Goal: Use online tool/utility: Utilize a website feature to perform a specific function

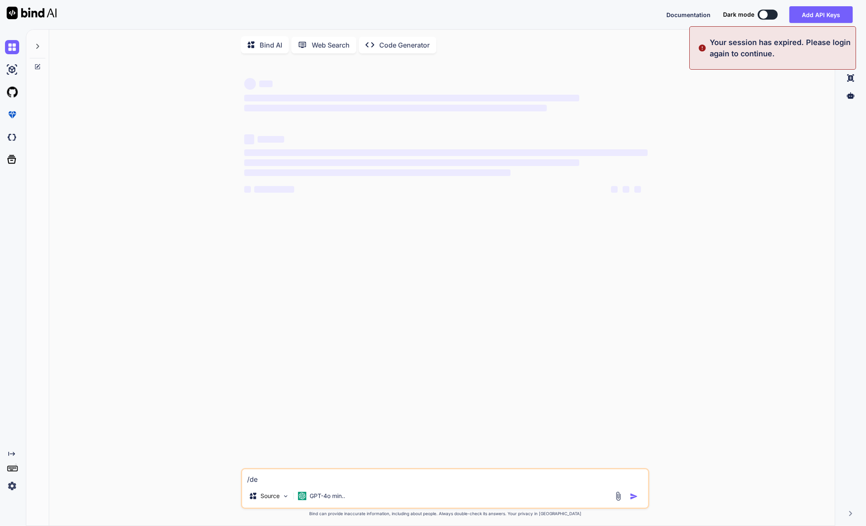
click at [10, 483] on img at bounding box center [12, 485] width 14 height 14
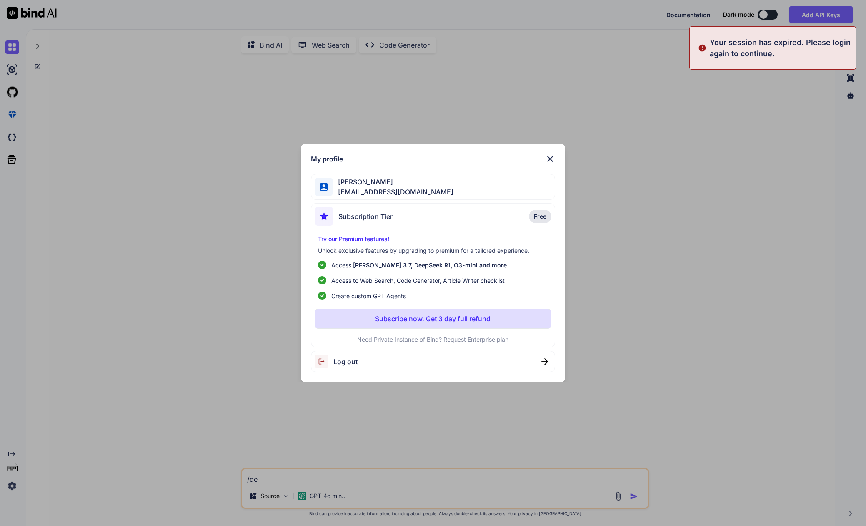
type textarea "x"
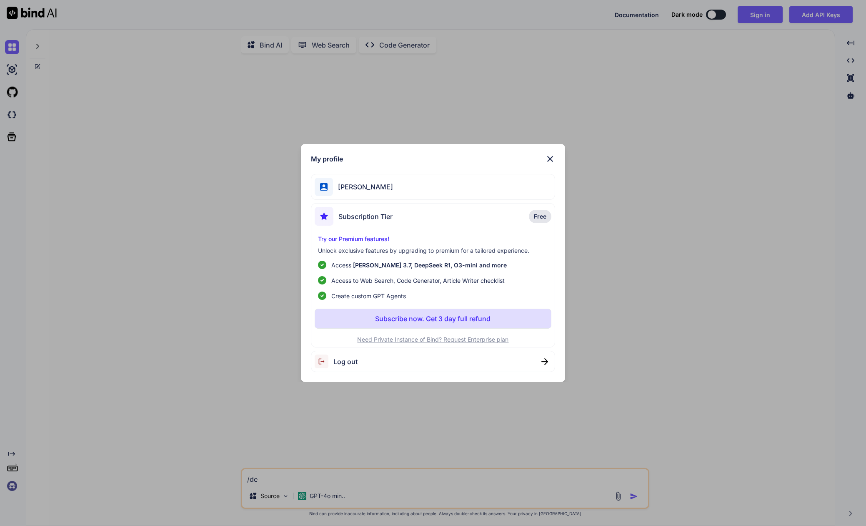
click at [385, 185] on div "[PERSON_NAME]" at bounding box center [433, 187] width 245 height 26
click at [343, 361] on span "Log out" at bounding box center [345, 361] width 24 height 10
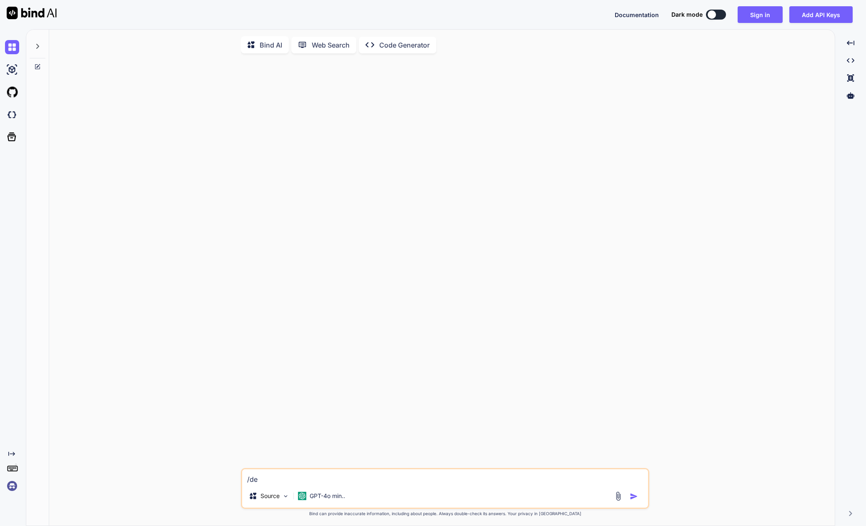
click at [13, 486] on img at bounding box center [12, 485] width 14 height 14
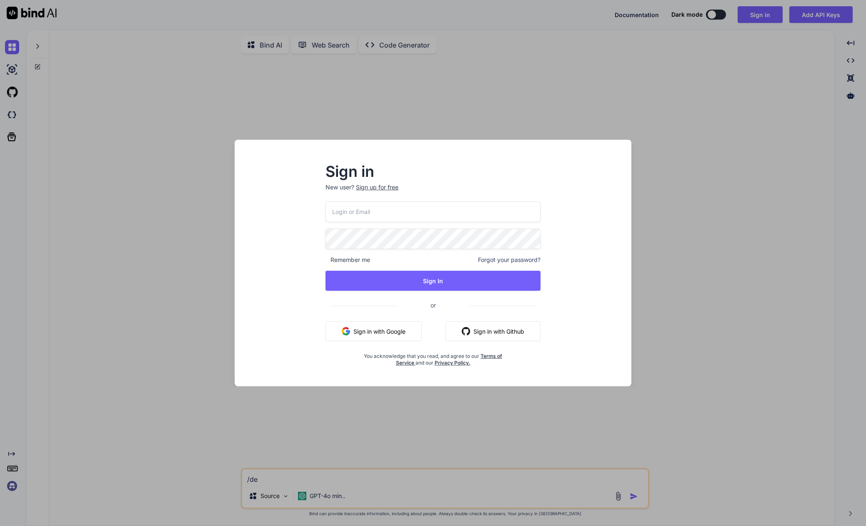
type input "[EMAIL_ADDRESS][DOMAIN_NAME]"
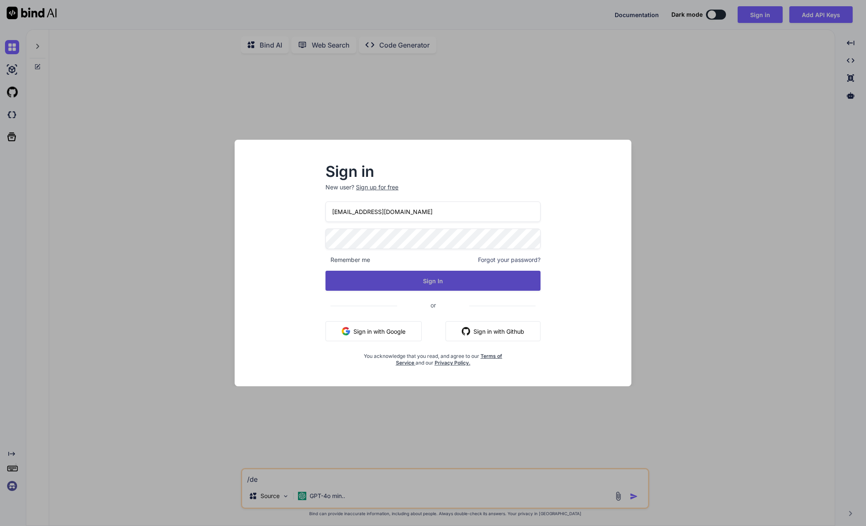
click at [433, 280] on button "Sign In" at bounding box center [432, 280] width 215 height 20
click at [410, 278] on button "Sign In" at bounding box center [432, 280] width 215 height 20
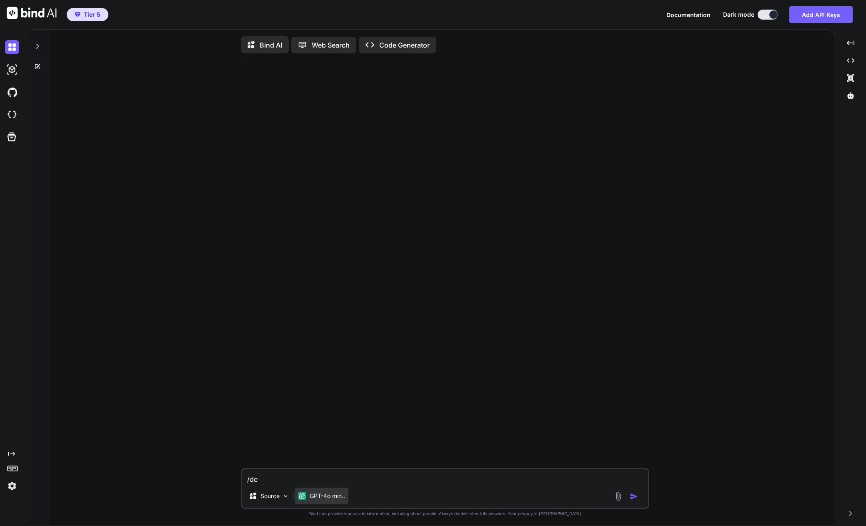
click at [319, 496] on p "GPT-4o min.." at bounding box center [327, 495] width 35 height 8
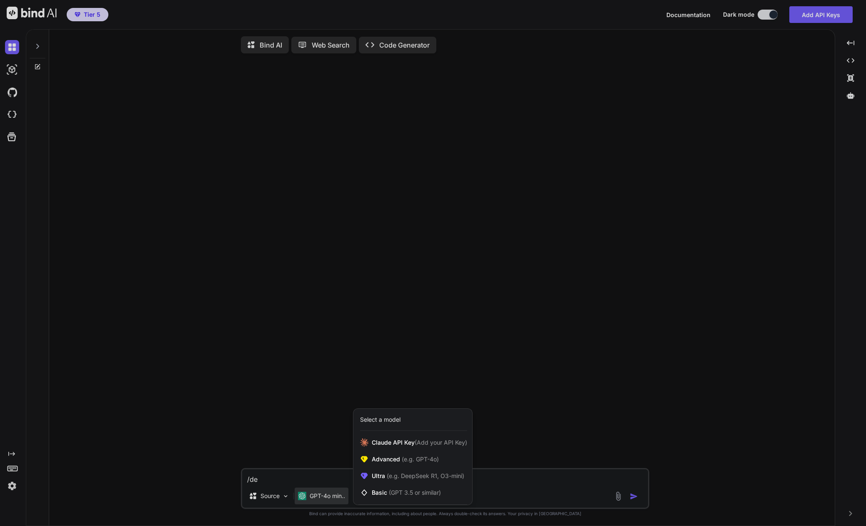
click at [385, 420] on div "Select a model" at bounding box center [380, 419] width 40 height 8
click at [383, 477] on span "Ultra (e.g. DeepSeek R1, O3-mini)" at bounding box center [418, 475] width 93 height 8
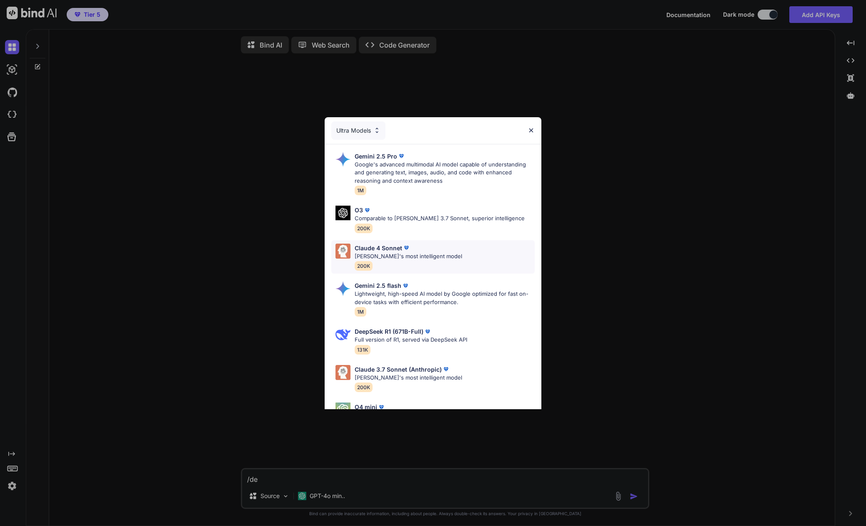
click at [378, 258] on p "[PERSON_NAME]'s most intelligent model" at bounding box center [409, 256] width 108 height 8
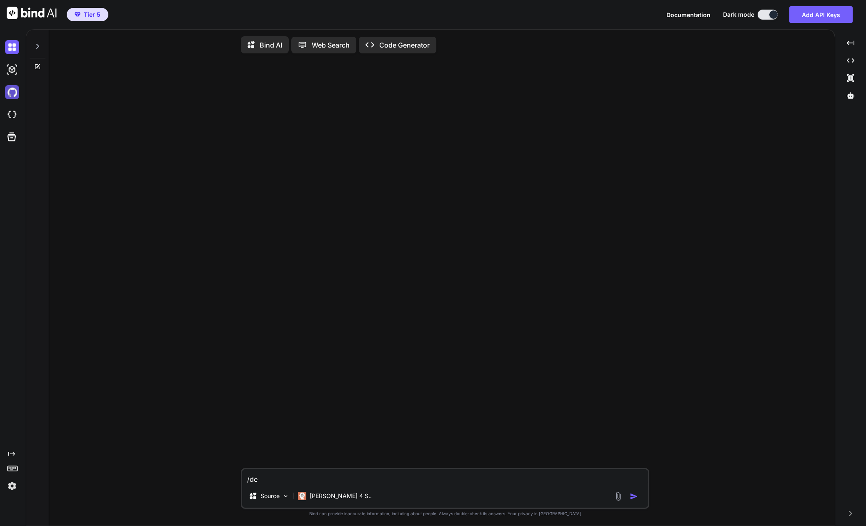
click at [13, 96] on img at bounding box center [12, 92] width 14 height 14
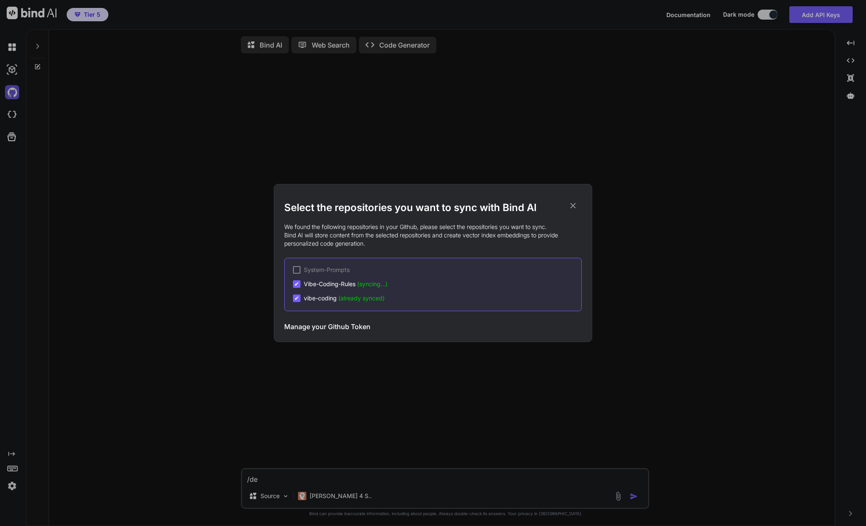
click at [13, 96] on div "Select the repositories you want to sync with Bind AI We found the following re…" at bounding box center [433, 263] width 866 height 526
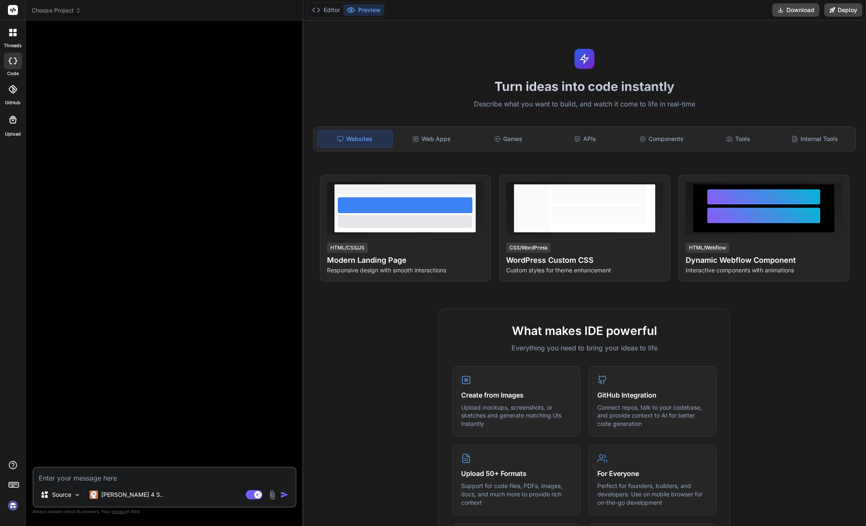
type textarea "x"
click at [10, 508] on img at bounding box center [13, 505] width 14 height 14
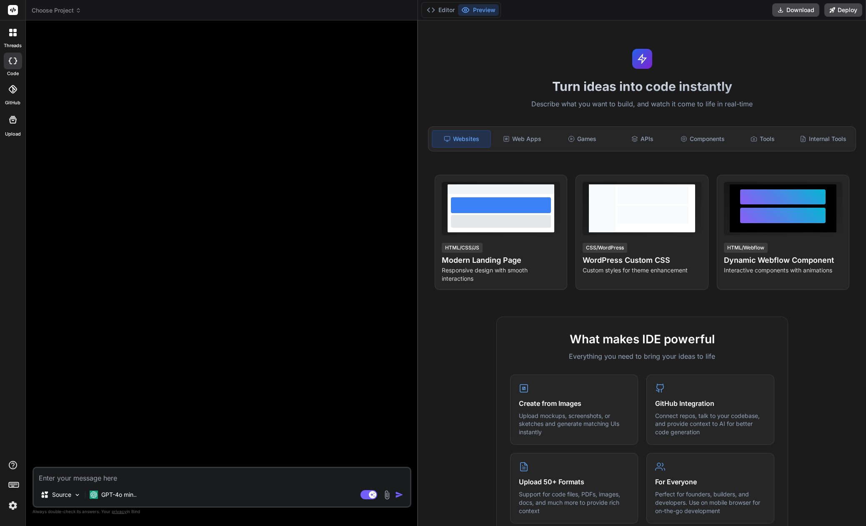
drag, startPoint x: 303, startPoint y: 103, endPoint x: 404, endPoint y: 106, distance: 101.7
click at [404, 106] on div "Bind AI Web Search Created with Pixso. Code Generator Source GPT-4o min.. Agent…" at bounding box center [222, 272] width 392 height 505
click at [15, 506] on img at bounding box center [13, 505] width 14 height 14
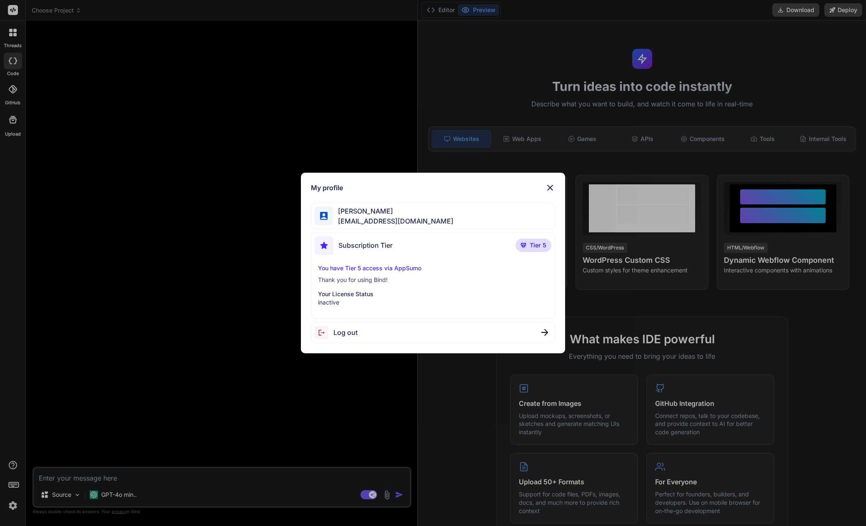
click at [476, 215] on div "[PERSON_NAME] [EMAIL_ADDRESS][DOMAIN_NAME]" at bounding box center [433, 216] width 245 height 26
click at [551, 185] on img at bounding box center [550, 188] width 10 height 10
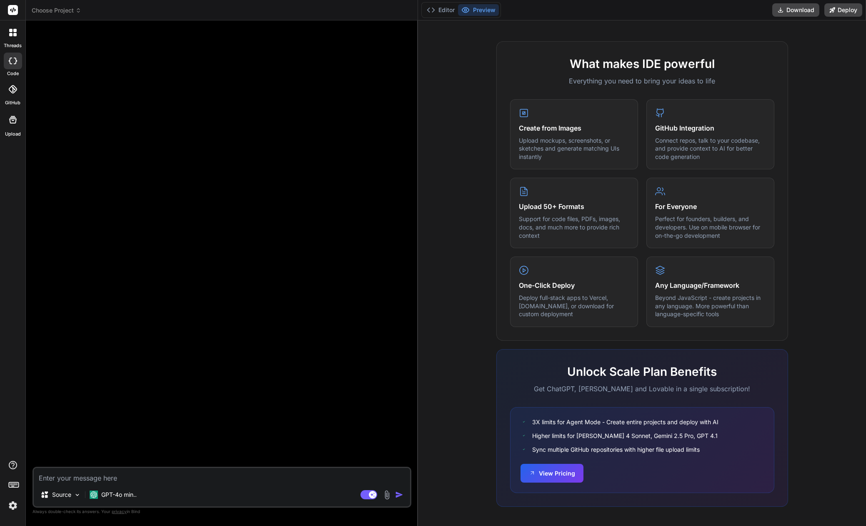
scroll to position [273, 0]
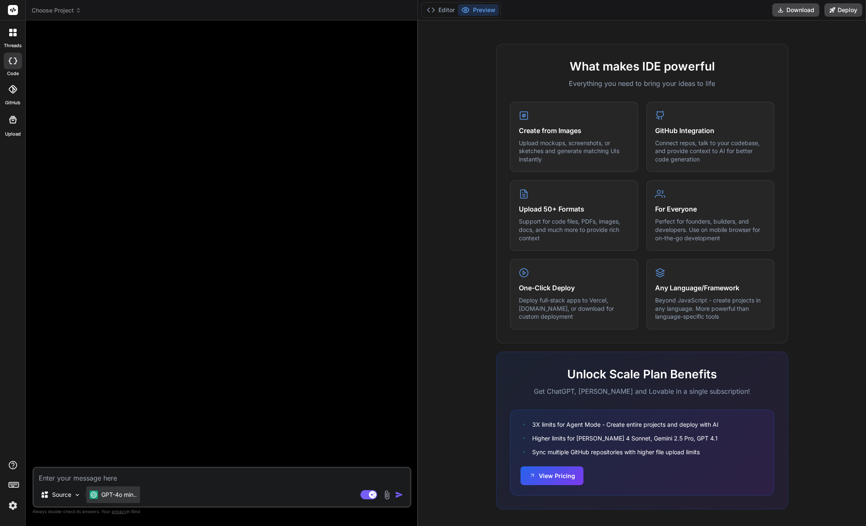
click at [120, 490] on div "GPT-4o min.." at bounding box center [113, 494] width 54 height 17
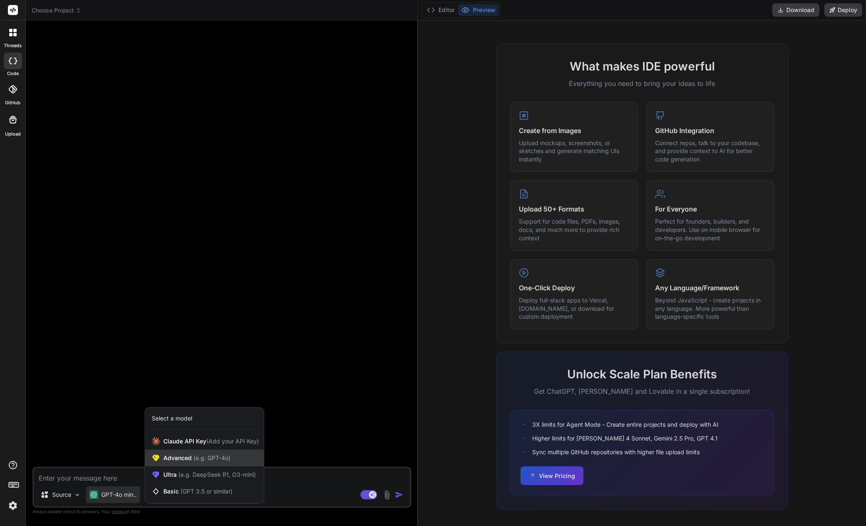
click at [174, 457] on span "Advanced (e.g. GPT-4o)" at bounding box center [196, 457] width 67 height 8
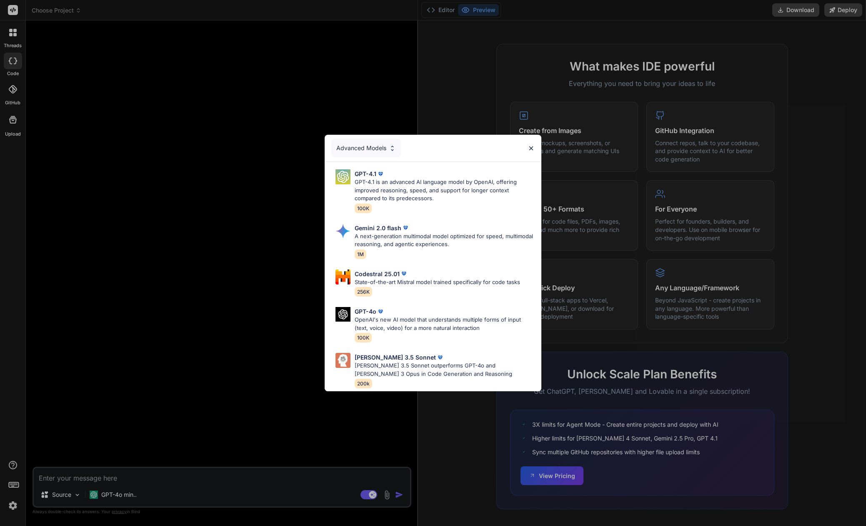
click at [361, 150] on div "Advanced Models" at bounding box center [366, 148] width 70 height 18
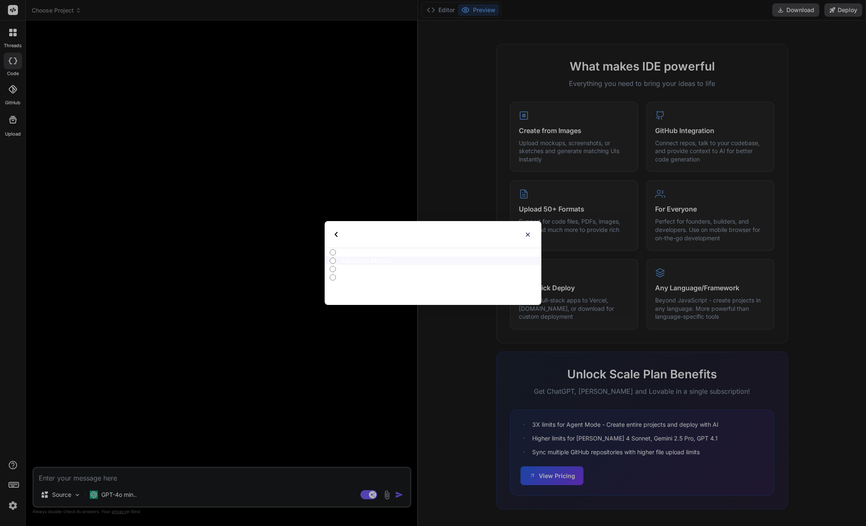
click at [350, 254] on p "All" at bounding box center [441, 252] width 200 height 8
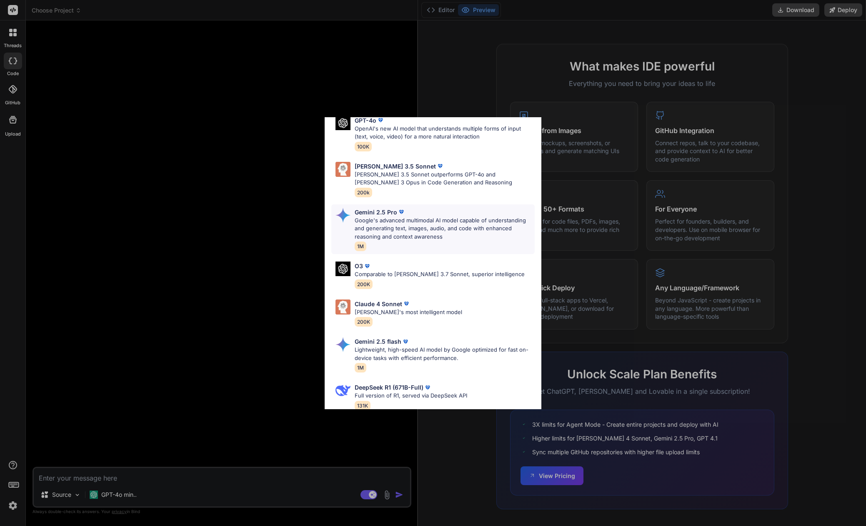
scroll to position [177, 0]
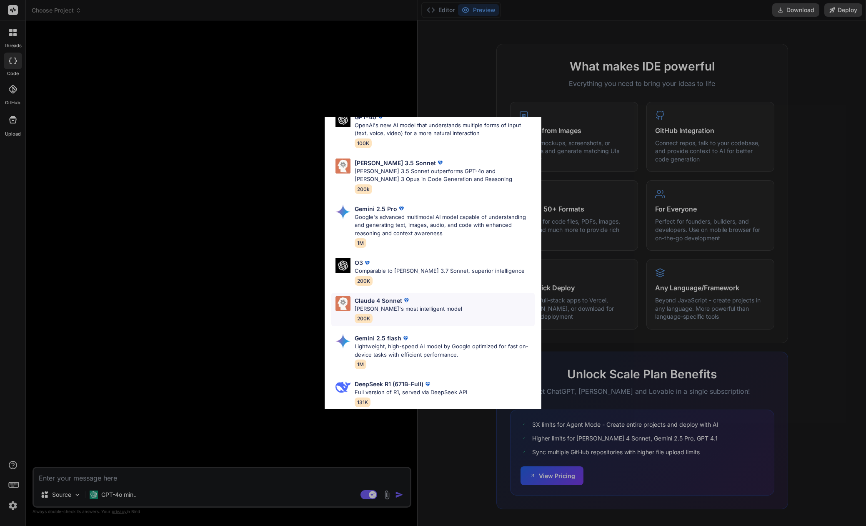
click at [373, 301] on p "Claude 4 Sonnet" at bounding box center [379, 300] width 48 height 9
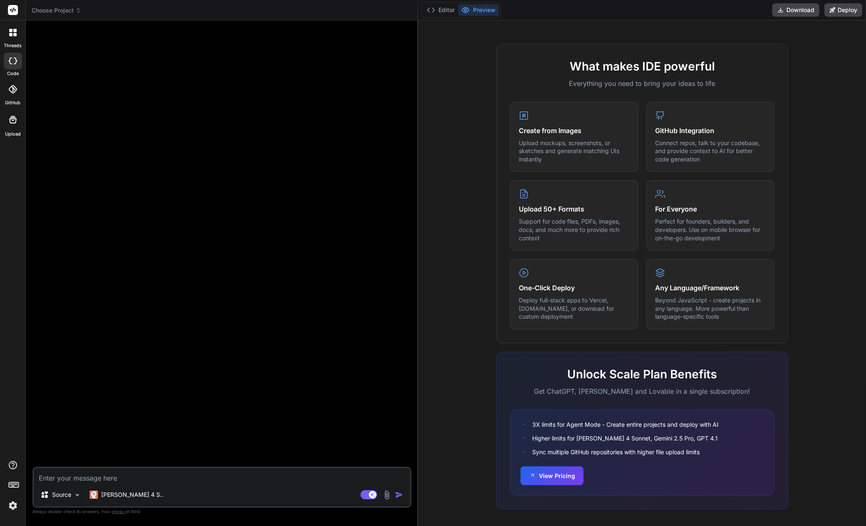
click at [14, 95] on div at bounding box center [13, 89] width 18 height 18
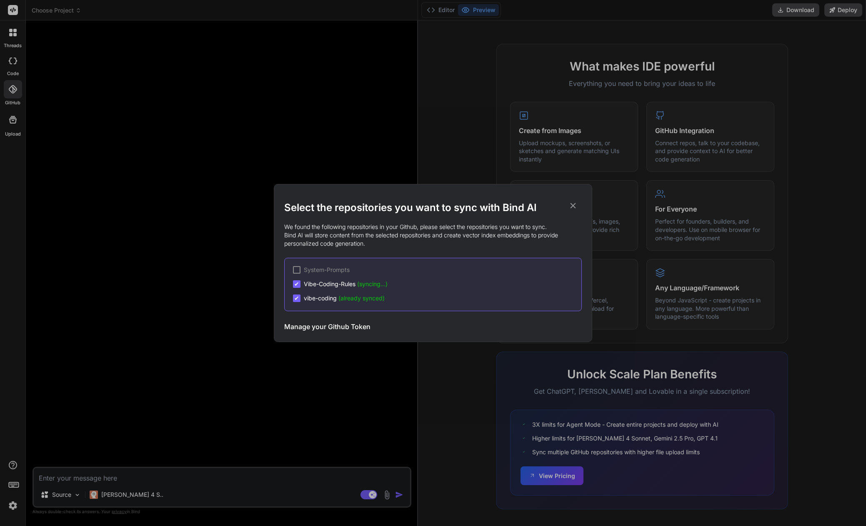
click at [192, 127] on div "Select the repositories you want to sync with Bind AI We found the following re…" at bounding box center [433, 263] width 866 height 526
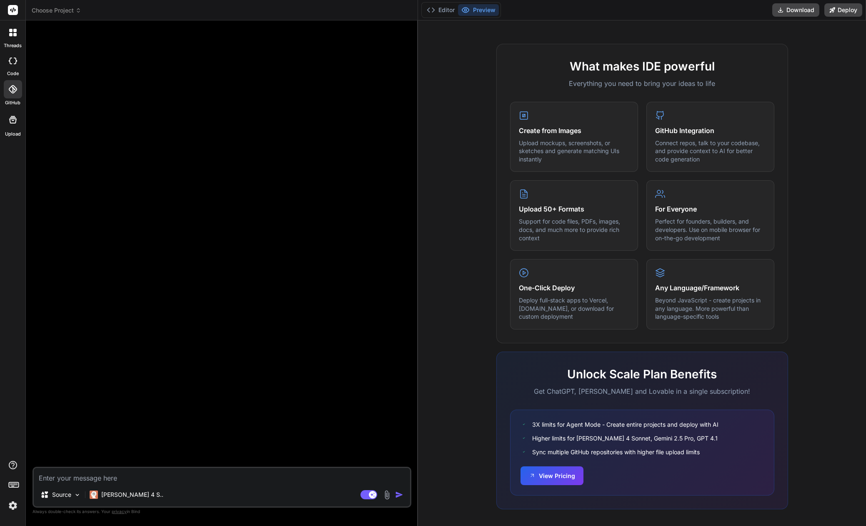
click at [12, 505] on img at bounding box center [13, 505] width 14 height 14
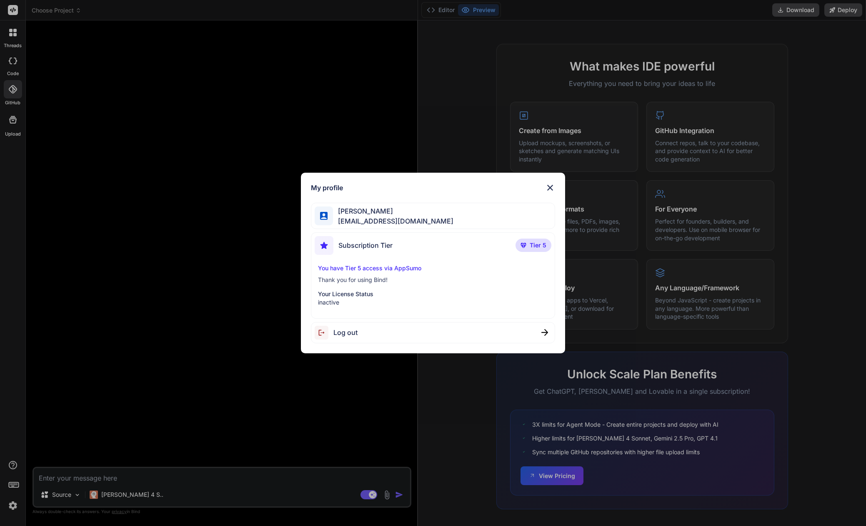
click at [551, 189] on img at bounding box center [550, 188] width 10 height 10
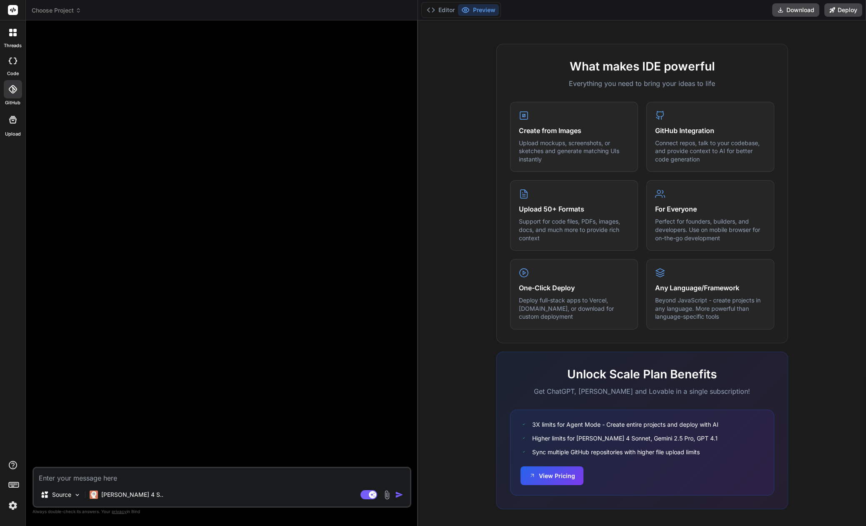
click at [15, 505] on img at bounding box center [13, 505] width 14 height 14
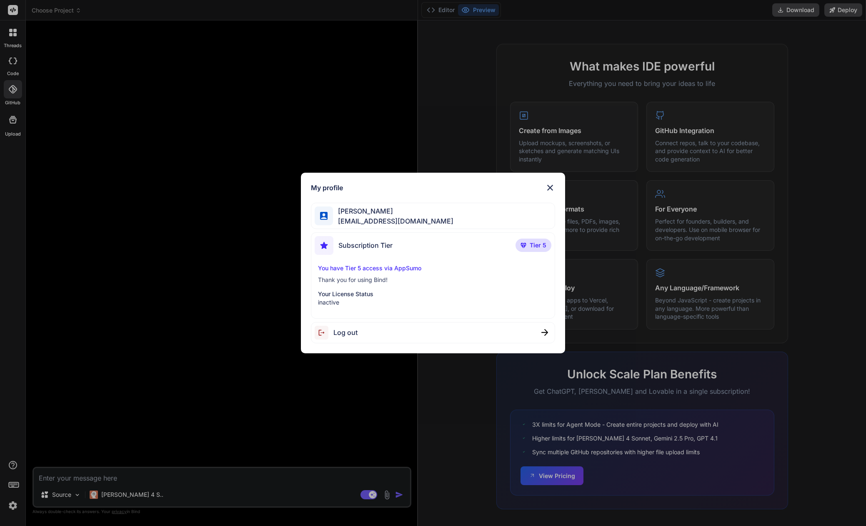
click at [349, 332] on span "Log out" at bounding box center [345, 332] width 24 height 10
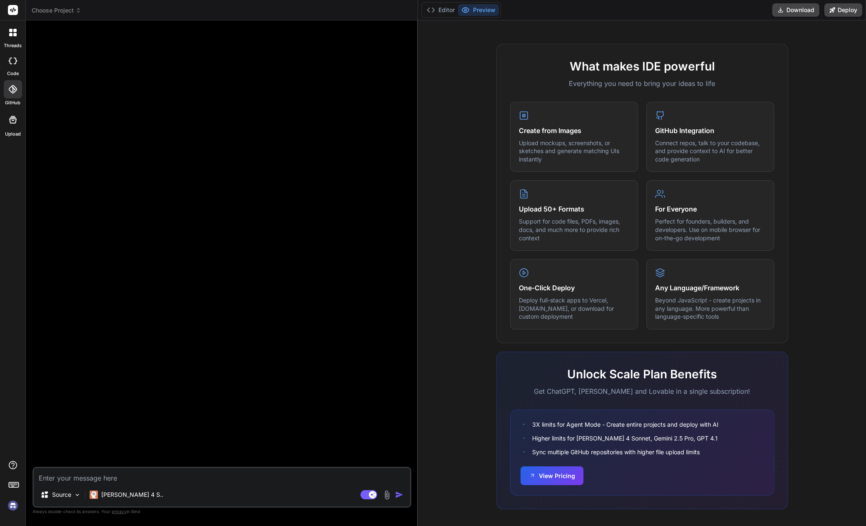
click at [12, 513] on div "threads code GitHub Upload" at bounding box center [13, 263] width 26 height 526
click at [13, 507] on img at bounding box center [13, 505] width 14 height 14
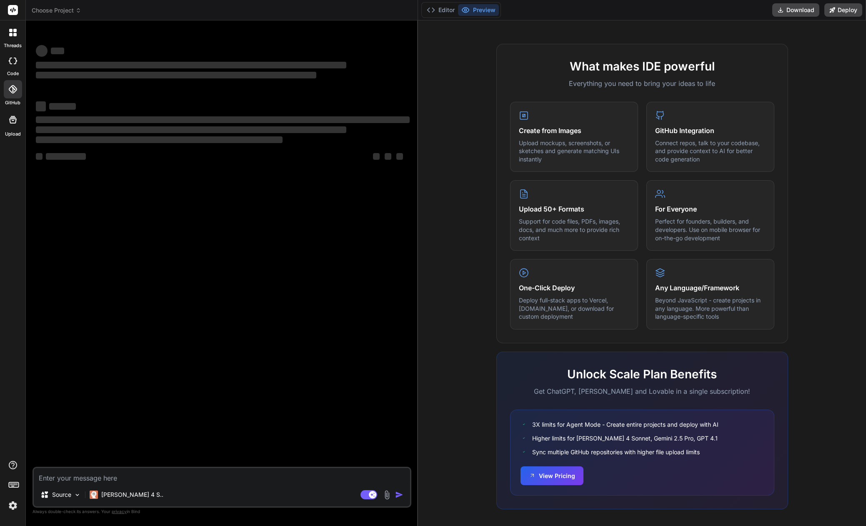
type textarea "x"
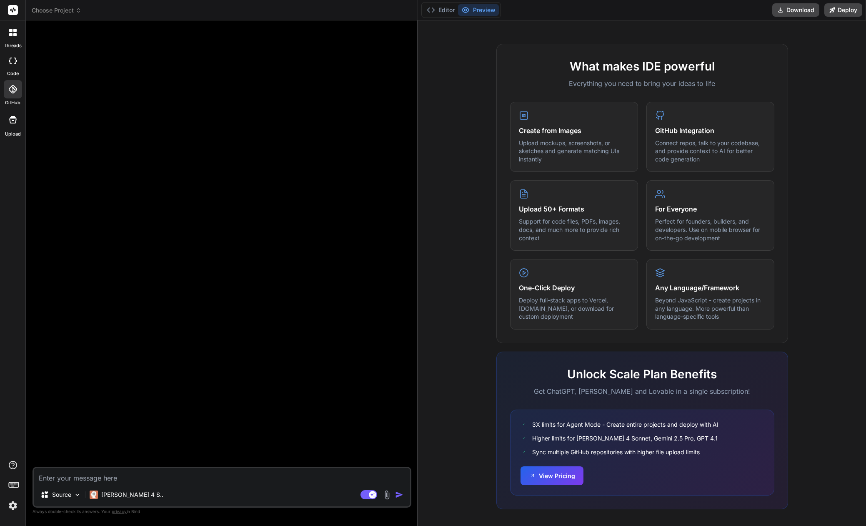
click at [10, 502] on img at bounding box center [13, 505] width 14 height 14
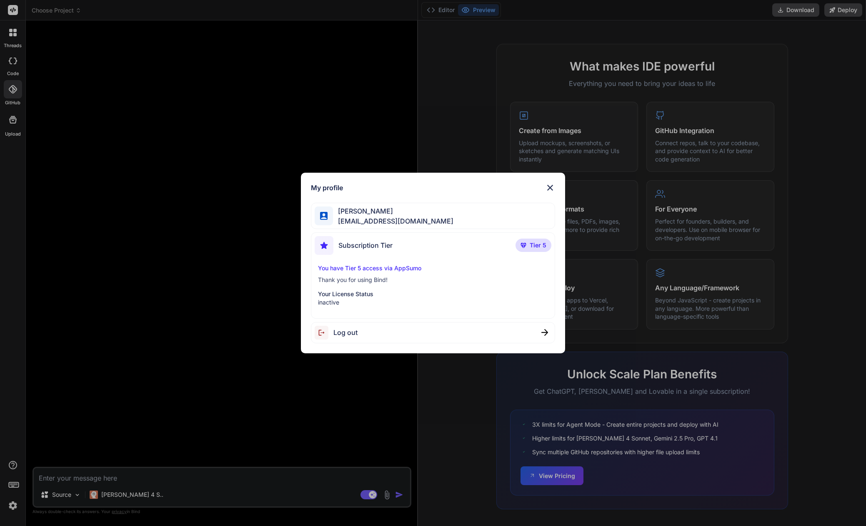
click at [103, 390] on div "My profile [PERSON_NAME] [EMAIL_ADDRESS][DOMAIN_NAME] Subscription Tier Tier 5 …" at bounding box center [433, 263] width 866 height 526
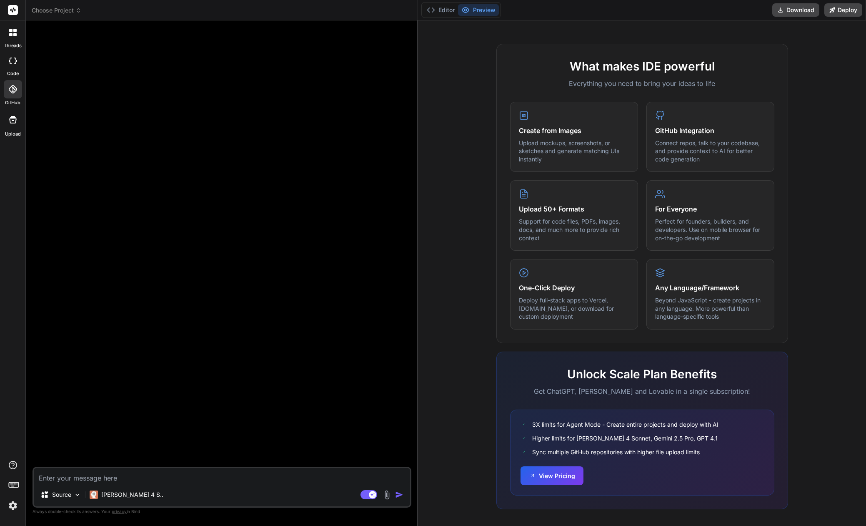
click at [108, 481] on textarea at bounding box center [222, 475] width 376 height 15
type textarea "W"
type textarea "x"
type textarea "We"
type textarea "x"
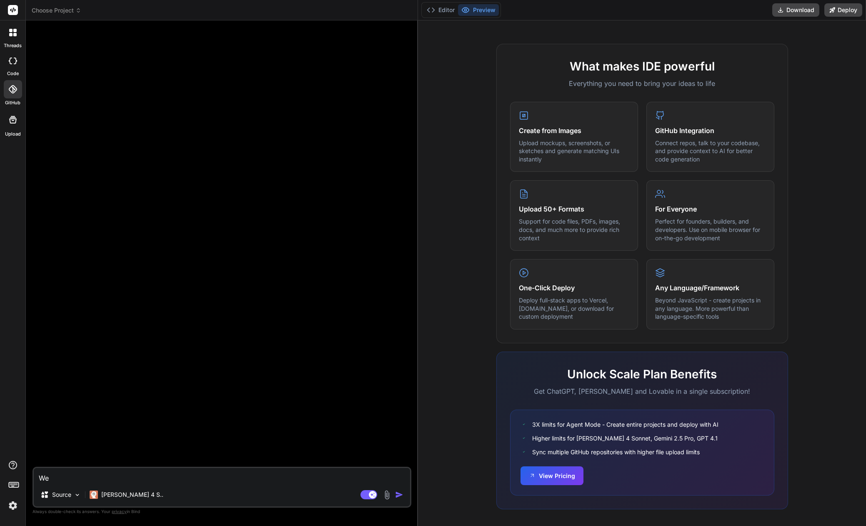
type textarea "We"
type textarea "x"
type textarea "We w"
type textarea "x"
type textarea "We wa"
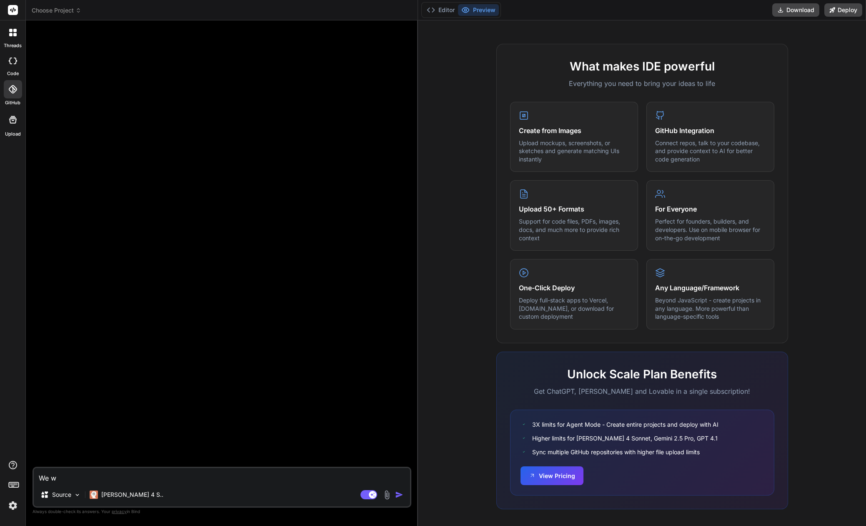
type textarea "x"
type textarea "We wan"
type textarea "x"
type textarea "We [PERSON_NAME]"
type textarea "x"
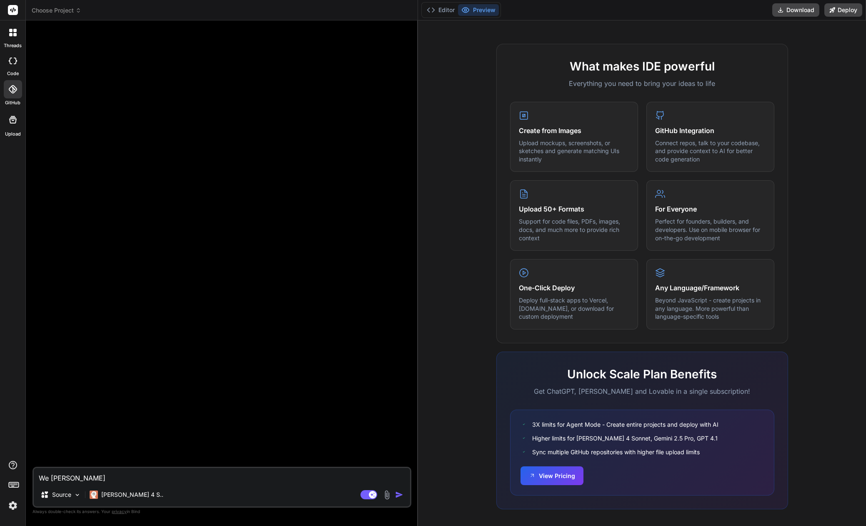
type textarea "We wanna"
type textarea "x"
type textarea "We wanna"
type textarea "x"
type textarea "We wanna c"
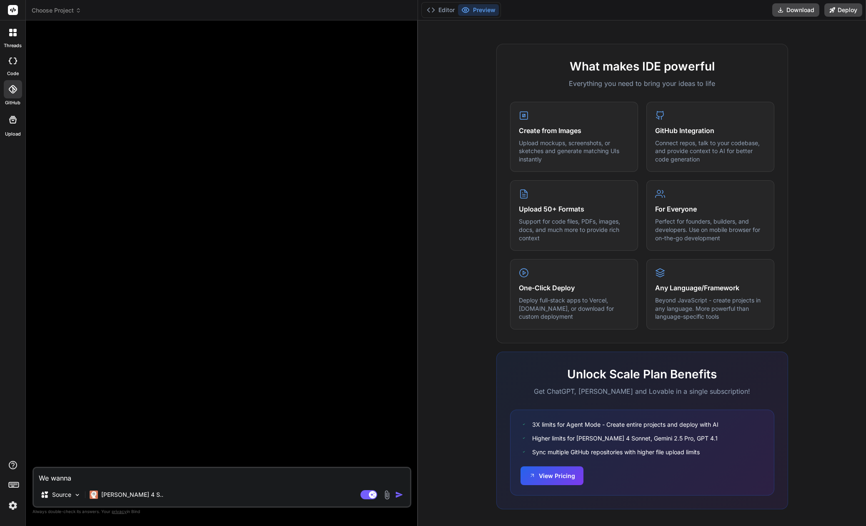
type textarea "x"
type textarea "We wanna cr"
type textarea "x"
type textarea "We wanna cre"
type textarea "x"
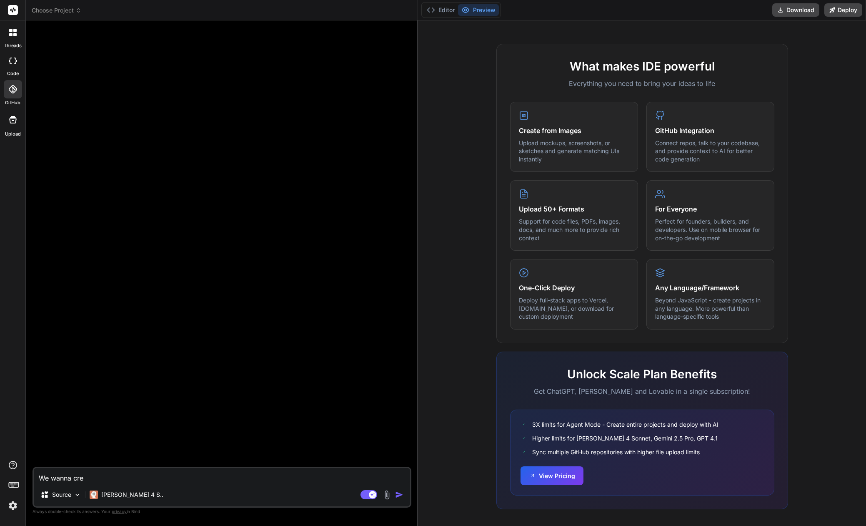
type textarea "We wanna crea"
type textarea "x"
type textarea "We wanna creat"
type textarea "x"
type textarea "We wanna create"
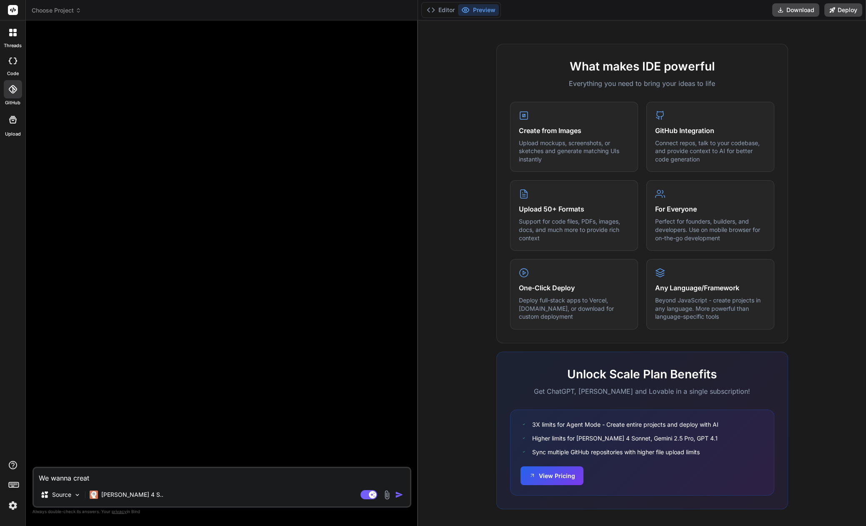
type textarea "x"
type textarea "We wanna create"
type textarea "x"
type textarea "We wanna create a"
type textarea "x"
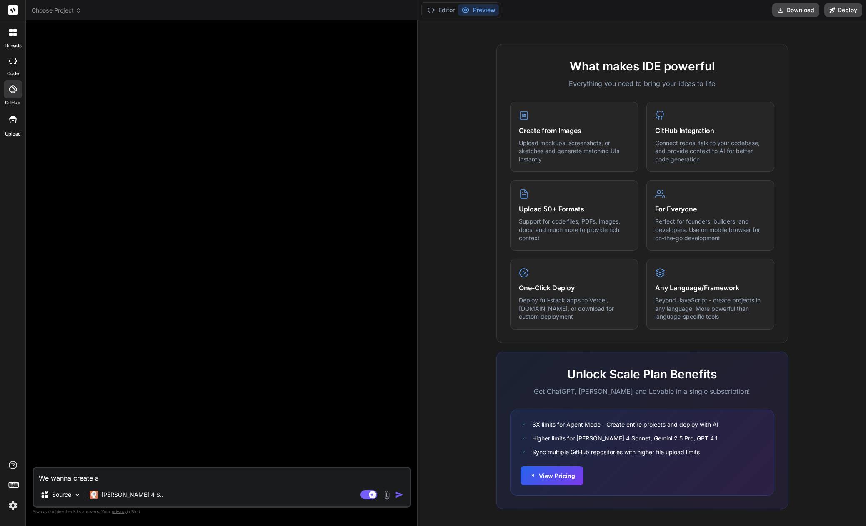
type textarea "We wanna create an"
type textarea "x"
type textarea "We wanna create an"
type textarea "x"
type textarea "We wanna create an a"
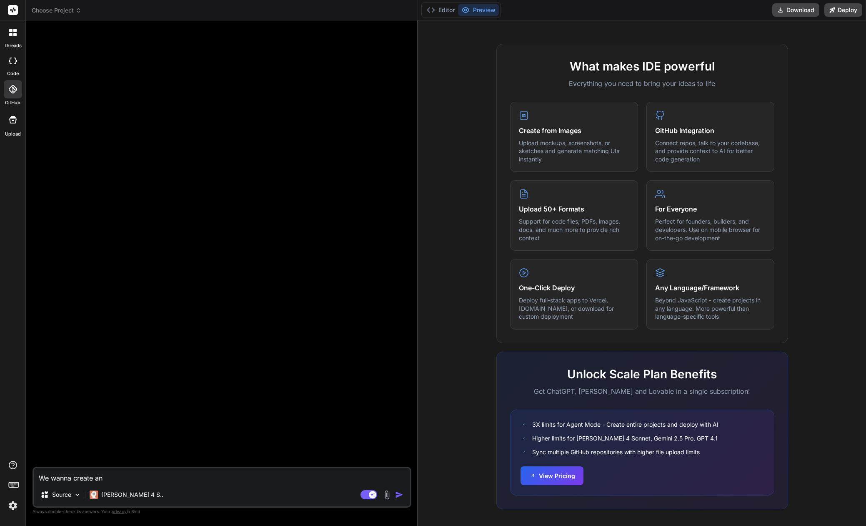
type textarea "x"
type textarea "We wanna create an ap"
type textarea "x"
type textarea "We wanna create an app"
type textarea "x"
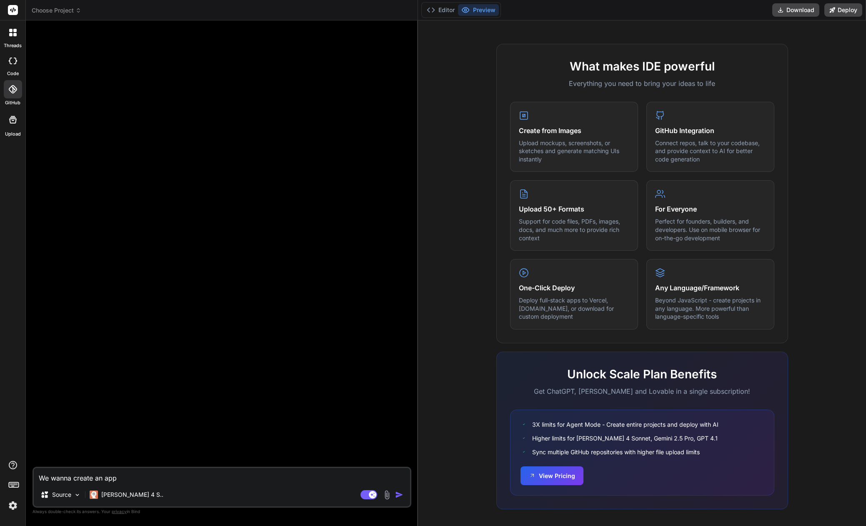
type textarea "We wanna create an app"
type textarea "x"
type textarea "We wanna create an app t"
type textarea "x"
type textarea "We wanna create an app th"
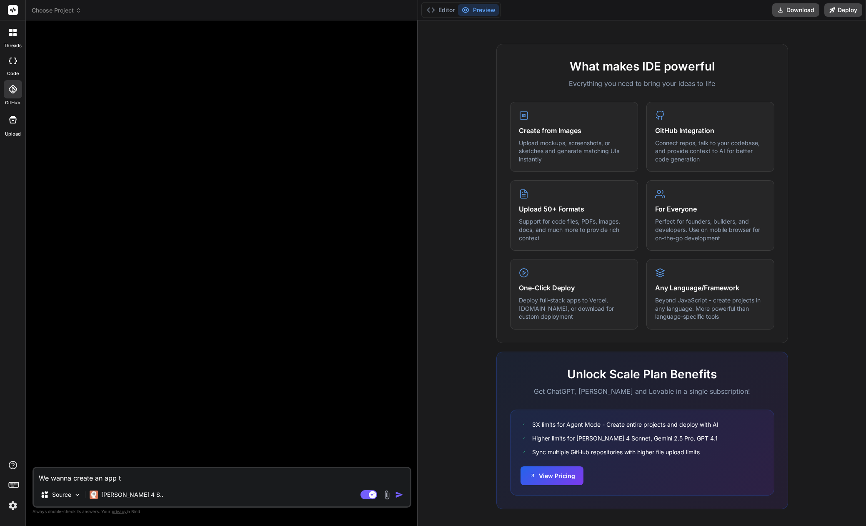
type textarea "x"
type textarea "We wanna create an app tha"
type textarea "x"
type textarea "We wanna create an app that"
type textarea "x"
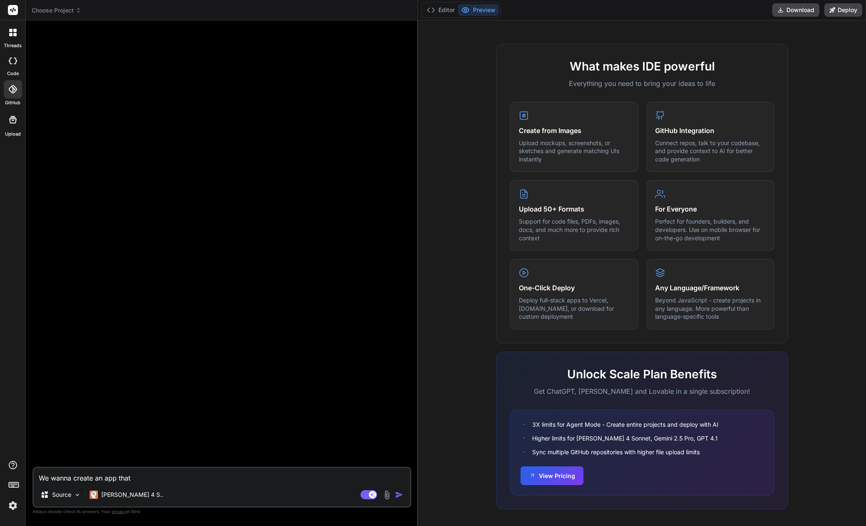
type textarea "We wanna create an app that"
type textarea "x"
type textarea "We wanna create an app that t"
type textarea "x"
type textarea "We wanna create an app that ta"
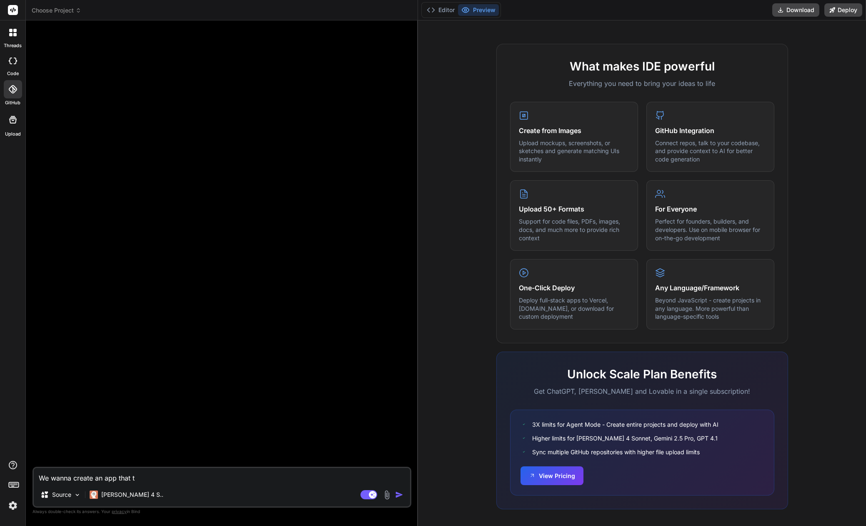
type textarea "x"
type textarea "We wanna create an app that tak"
type textarea "x"
type textarea "We wanna create an app that take"
type textarea "x"
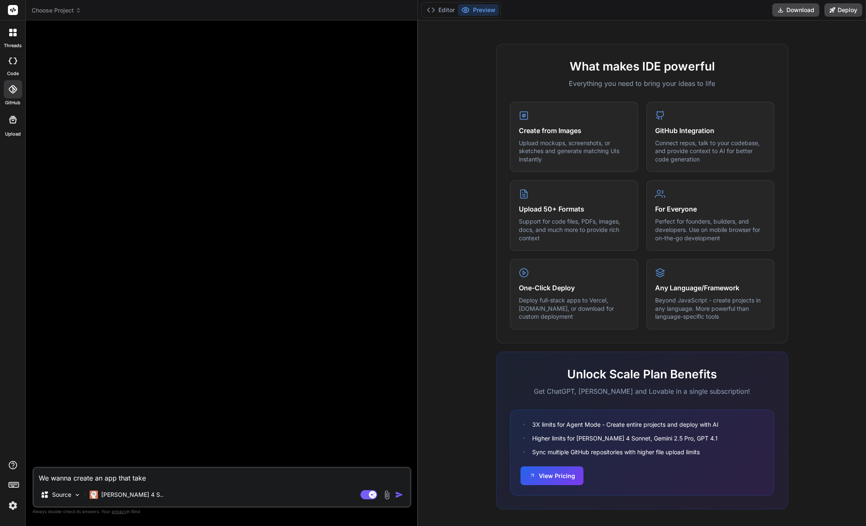
type textarea "We wanna create an app that takes"
type textarea "x"
type textarea "We wanna create an app that takes"
type textarea "x"
type textarea "We wanna create an app that takes a"
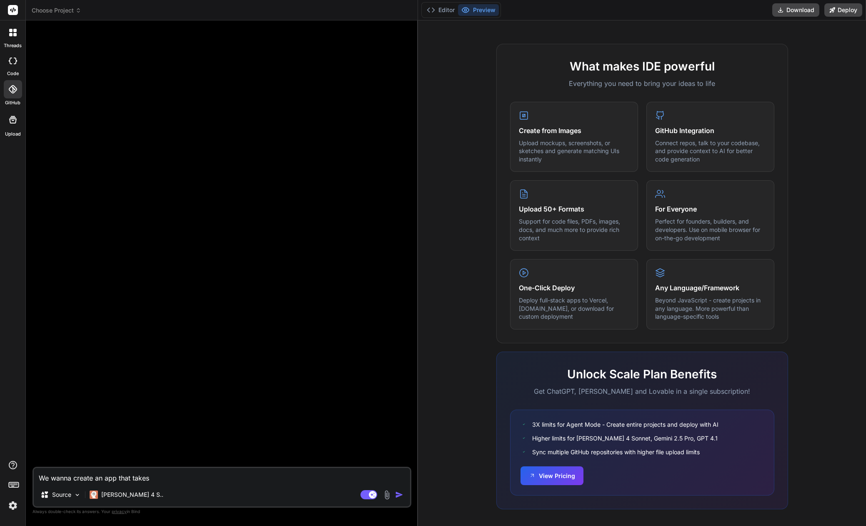
type textarea "x"
type textarea "We wanna create an app that takes a"
type textarea "x"
type textarea "We wanna create an app that takes a p"
type textarea "x"
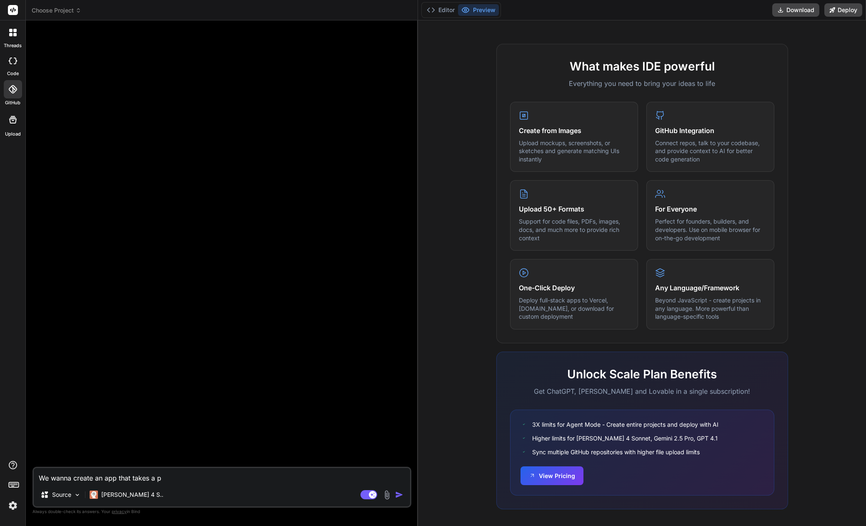
type textarea "We wanna create an app that takes a pi"
type textarea "x"
type textarea "We wanna create an app that takes a pic"
type textarea "x"
type textarea "We wanna create an app that takes a pict"
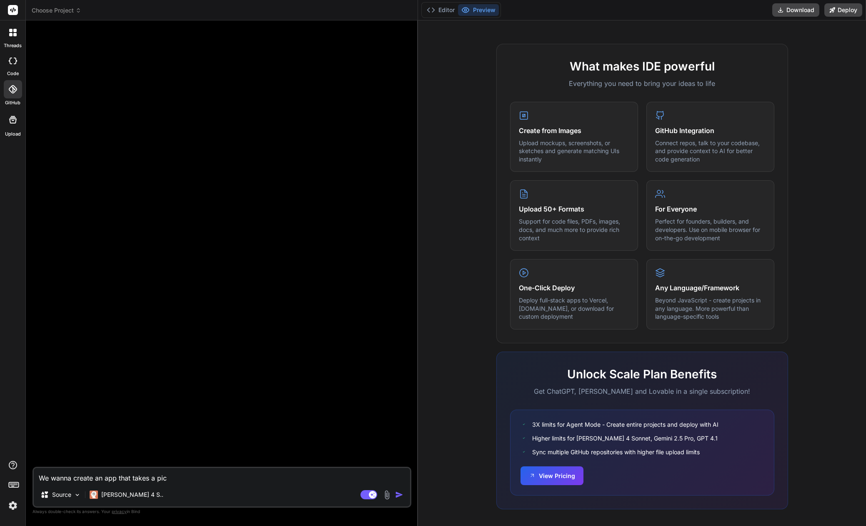
type textarea "x"
type textarea "We wanna create an app that takes a pictu"
type textarea "x"
type textarea "We wanna create an app that takes a pictur"
type textarea "x"
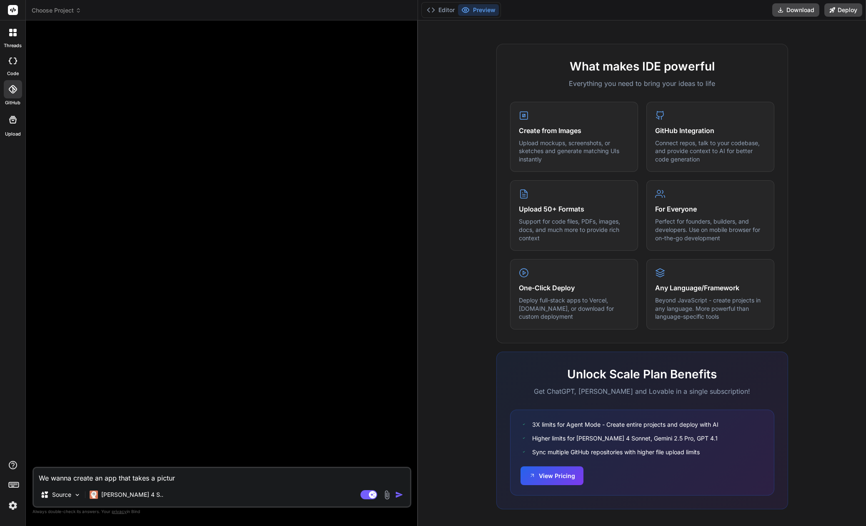
type textarea "We wanna create an app that takes a picture"
type textarea "x"
type textarea "We wanna create an app that takes a picture"
type textarea "x"
type textarea "We wanna create an app that takes a picture o"
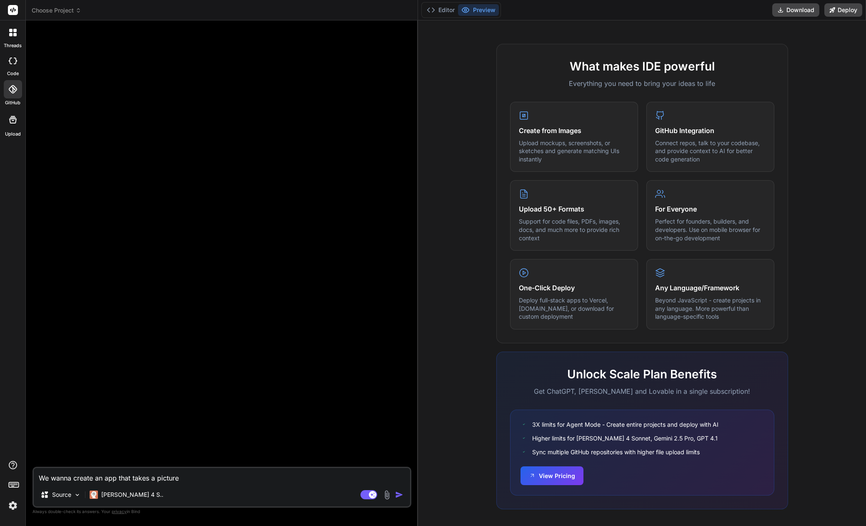
type textarea "x"
type textarea "We wanna create an app that takes a picture o"
type textarea "x"
type textarea "We wanna create an app that takes a picture o a"
type textarea "x"
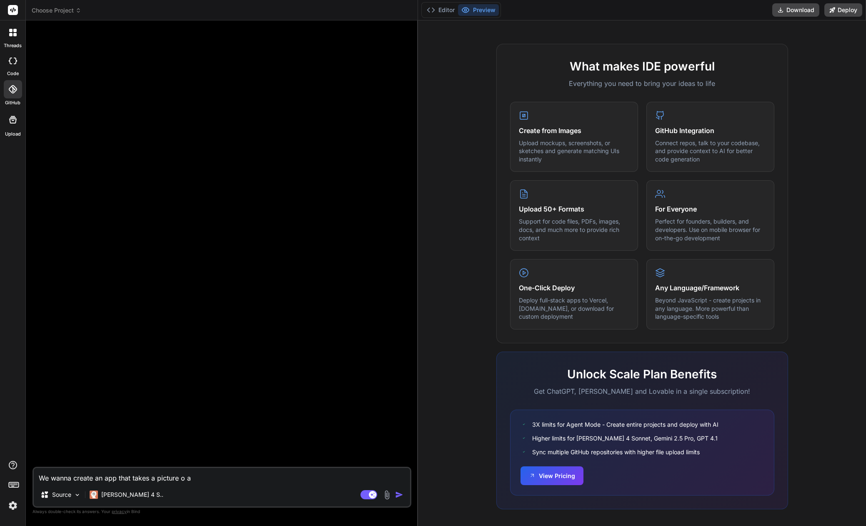
type textarea "We wanna create an app that takes a picture o a"
type textarea "x"
type textarea "We wanna create an app that takes a picture o a r"
type textarea "x"
type textarea "We wanna create an app that takes a picture o a re"
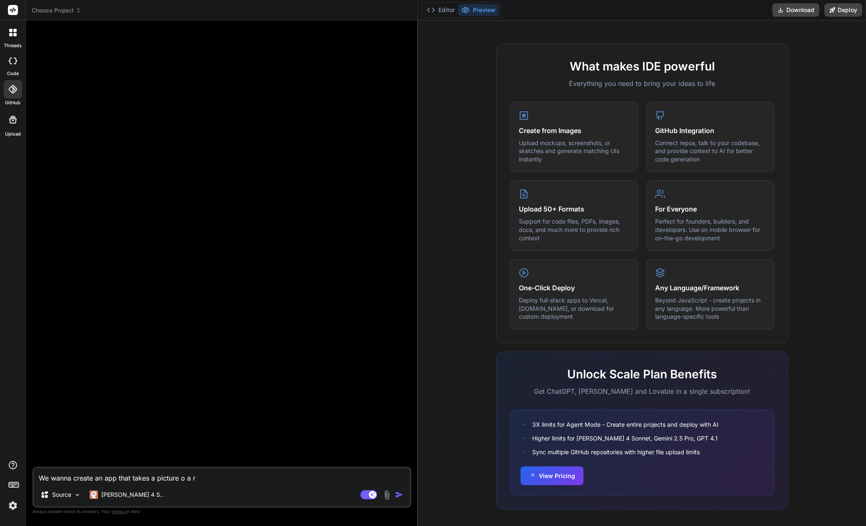
type textarea "x"
type textarea "We wanna create an app that takes a picture o a rec"
type textarea "x"
type textarea "We wanna create an app that takes a picture o a rece"
type textarea "x"
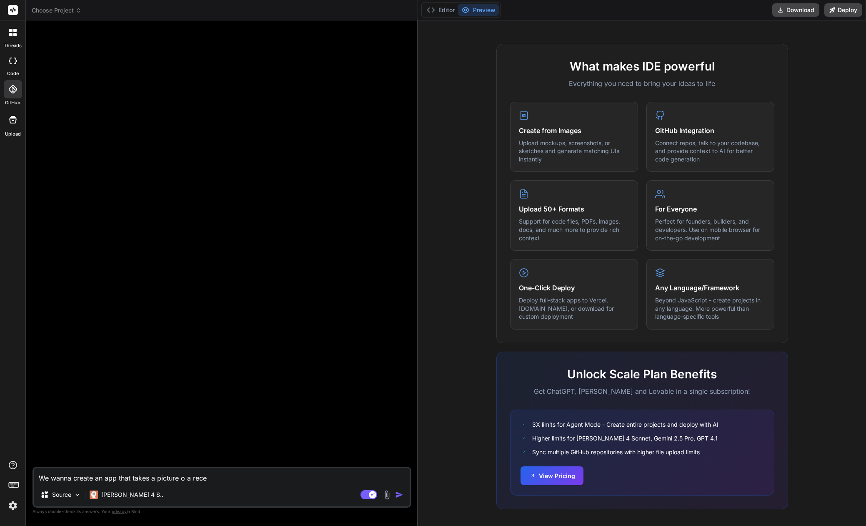
type textarea "We wanna create an app that takes a picture o a recei"
type textarea "x"
type textarea "We wanna create an app that takes a picture o a receip"
type textarea "x"
type textarea "We wanna create an app that takes a picture o a receipt"
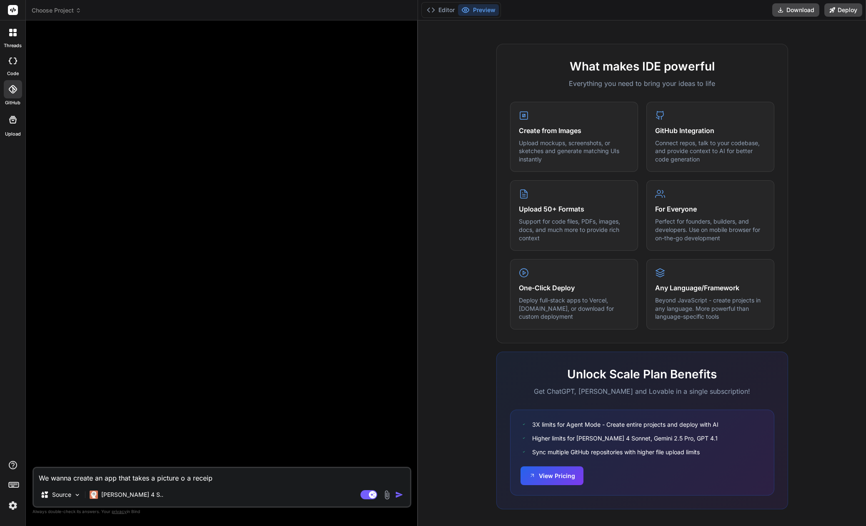
type textarea "x"
type textarea "We wanna create an app that takes a picture o a receipt"
type textarea "x"
type textarea "We wanna create an app that takes a picture o a receipt a"
type textarea "x"
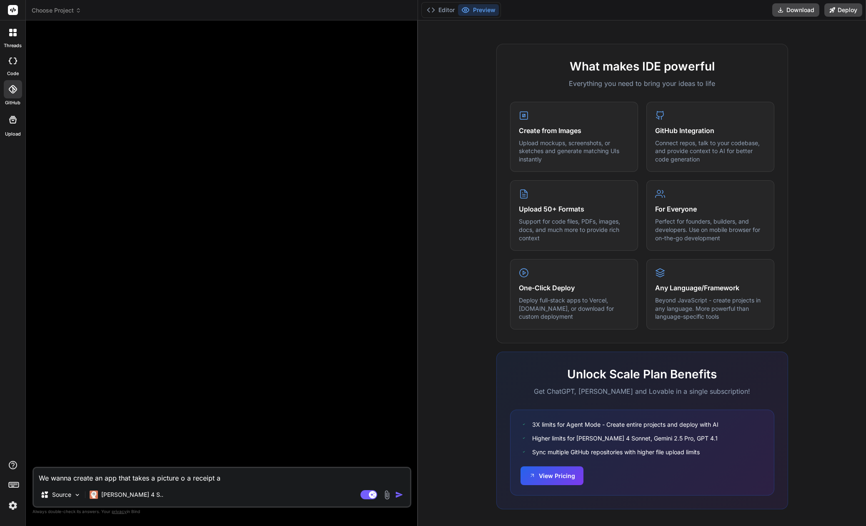
type textarea "We wanna create an app that takes a picture o a receipt an"
type textarea "x"
type textarea "We wanna create an app that takes a picture o a receipt and"
type textarea "x"
type textarea "We wanna create an app that takes a picture o a receipt and"
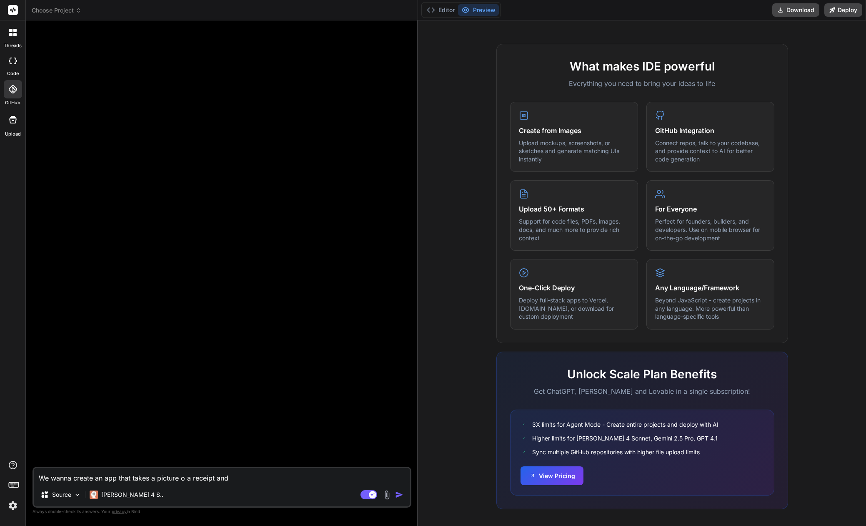
type textarea "x"
type textarea "We wanna create an app that takes a picture o a receipt and l"
type textarea "x"
type textarea "We wanna create an app that takes a picture o a receipt and lo"
type textarea "x"
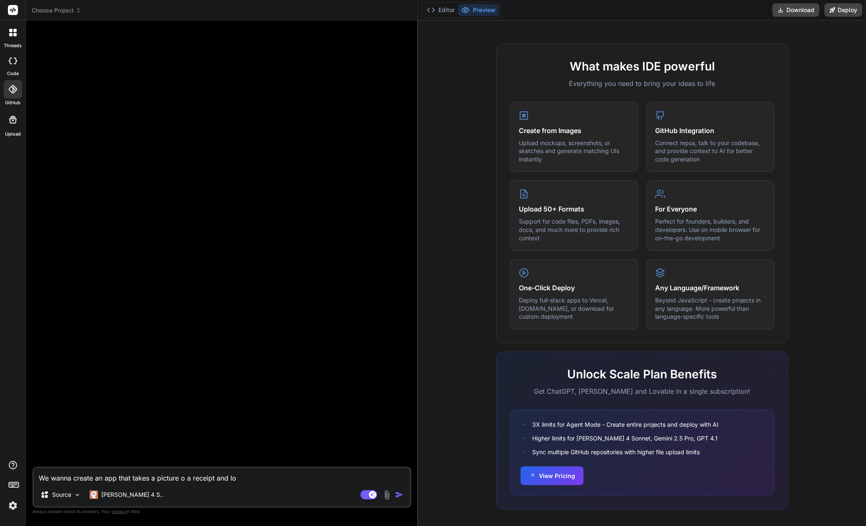
type textarea "We wanna create an app that takes a picture o a receipt and lof"
type textarea "x"
type textarea "We wanna create an app that takes a picture o a receipt and lo"
type textarea "x"
type textarea "We wanna create an app that takes a picture o a receipt and log"
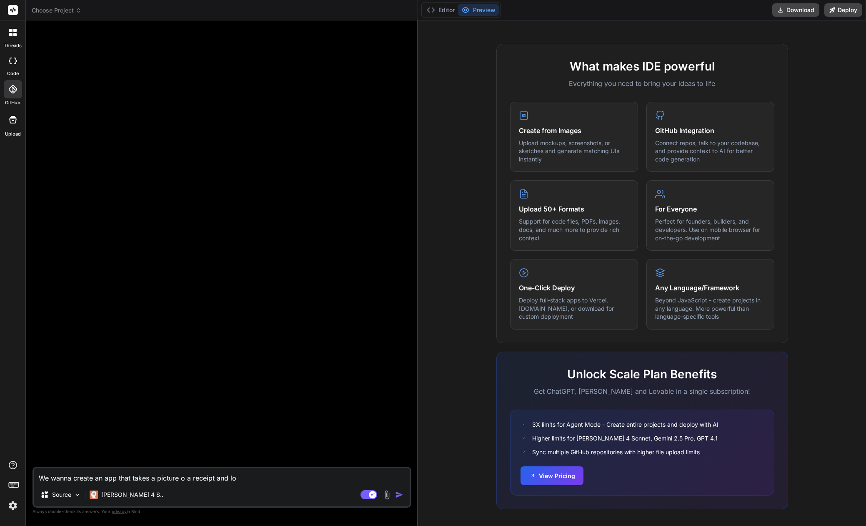
type textarea "x"
type textarea "We wanna create an app that takes a picture o a receipt and logs"
type textarea "x"
type textarea "We wanna create an app that takes a picture o a receipt and logs"
type textarea "x"
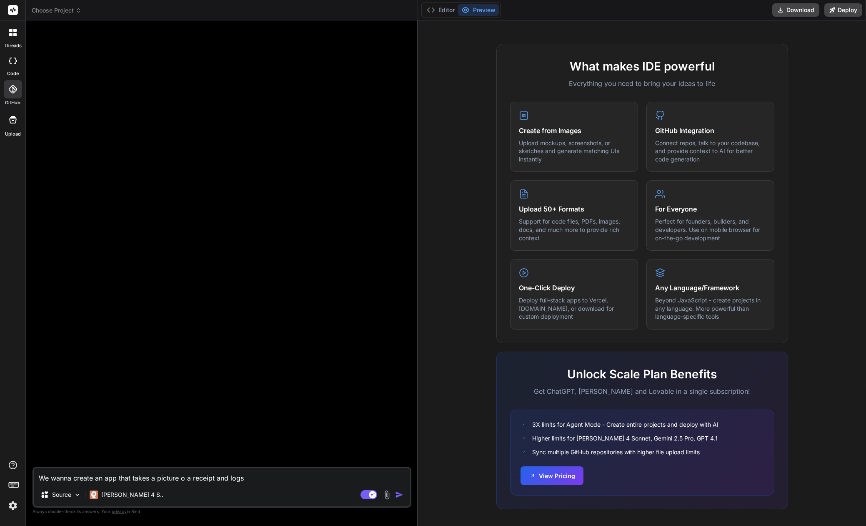
type textarea "We wanna create an app that takes a picture o a receipt and logs o"
type textarea "x"
type textarea "We wanna create an app that takes a picture o a receipt and logs ou"
type textarea "x"
type textarea "We wanna create an app that takes a picture o a receipt and logs our"
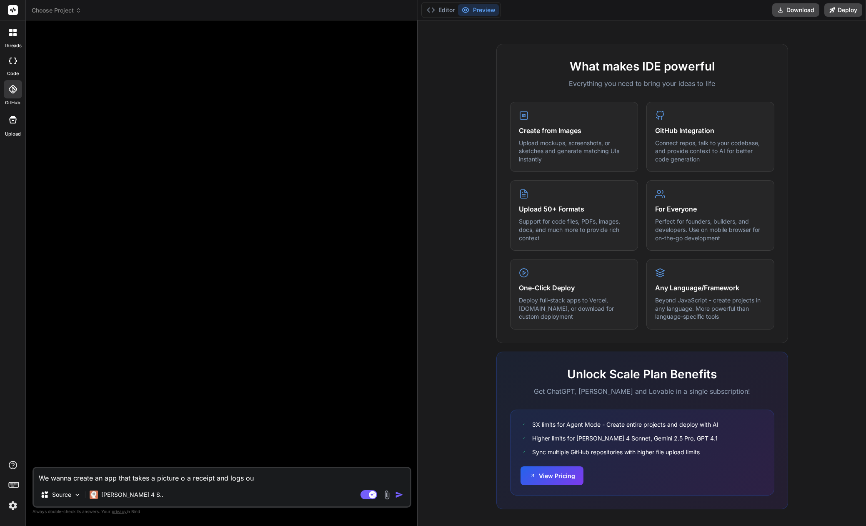
type textarea "x"
type textarea "We wanna create an app that takes a picture o a receipt and logs our"
type textarea "x"
type textarea "We wanna create an app that takes a picture o a receipt and logs our g"
type textarea "x"
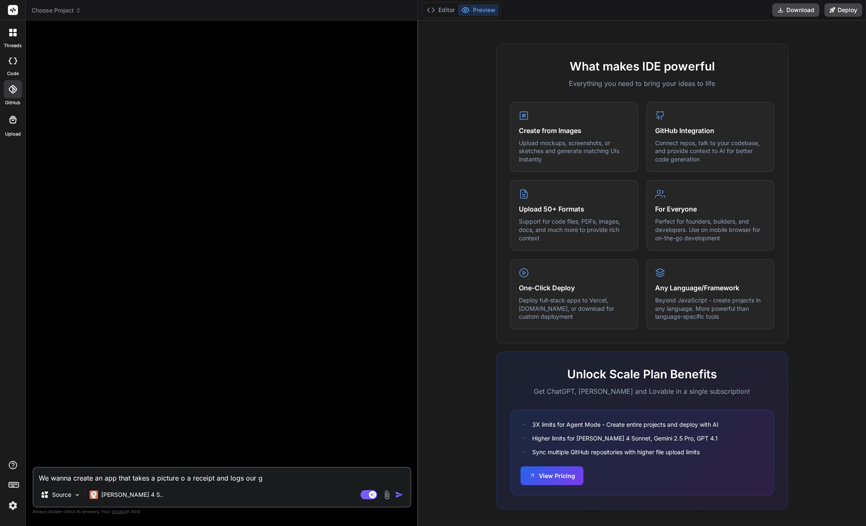
type textarea "We wanna create an app that takes a picture o a receipt and logs our gr"
type textarea "x"
type textarea "We wanna create an app that takes a picture o a receipt and logs our gro"
type textarea "x"
type textarea "We wanna create an app that takes a picture o a receipt and logs our groa"
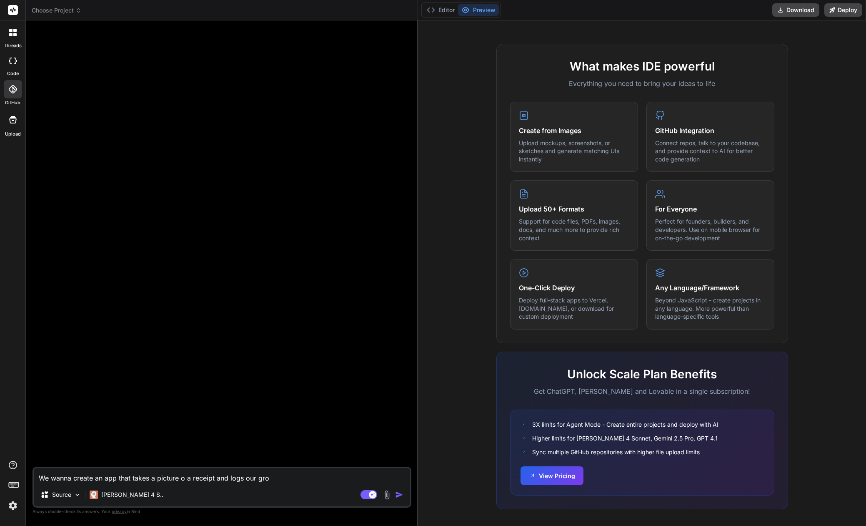
type textarea "x"
type textarea "We wanna create an app that takes a picture o a receipt and logs our groac"
type textarea "x"
type textarea "We wanna create an app that takes a picture o a receipt and logs our groace"
type textarea "x"
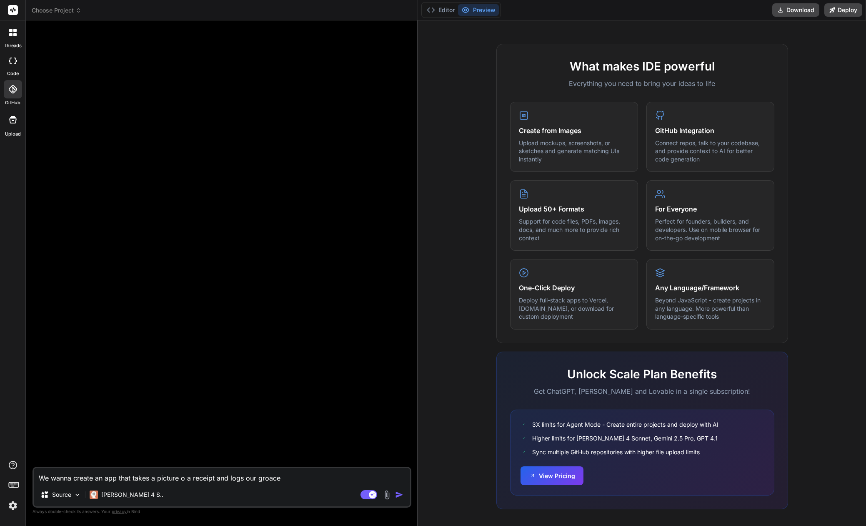
type textarea "We wanna create an app that takes a picture o a receipt and logs our groacer"
type textarea "x"
type textarea "We wanna create an app that takes a picture o a receipt and logs our groacery"
type textarea "x"
type textarea "We wanna create an app that takes a picture o a receipt and logs our grocery"
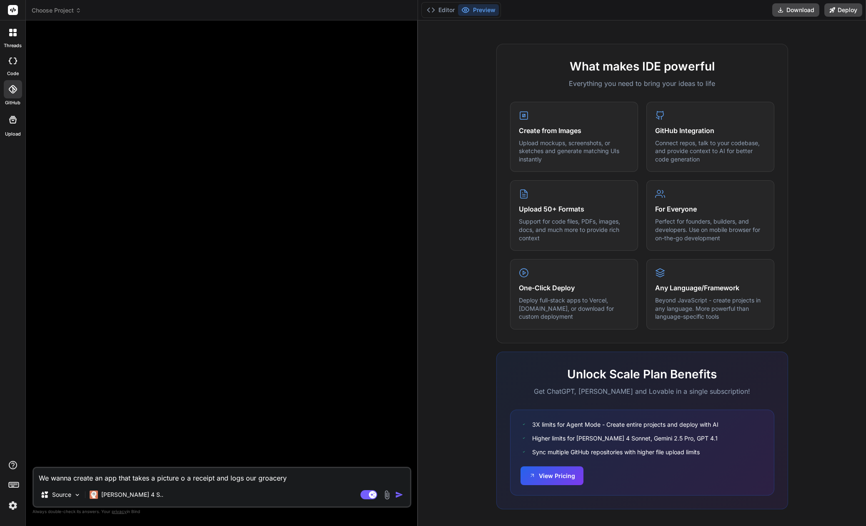
type textarea "x"
type textarea "We wanna create an app that takes a picture o a receipt and logs our grocery h"
type textarea "x"
type textarea "We wanna create an app that takes a picture o a receipt and logs our grocery ha"
type textarea "x"
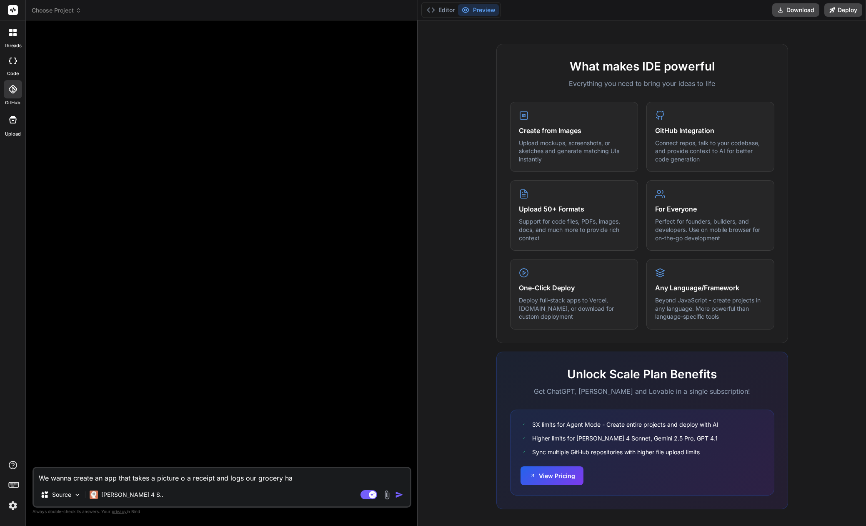
type textarea "We wanna create an app that takes a picture o a receipt and logs our grocery hab"
type textarea "x"
type textarea "We wanna create an app that takes a picture o a receipt and logs our grocery ha…"
type textarea "x"
type textarea "We wanna create an app that takes a picture o a receipt and logs our grocery ha…"
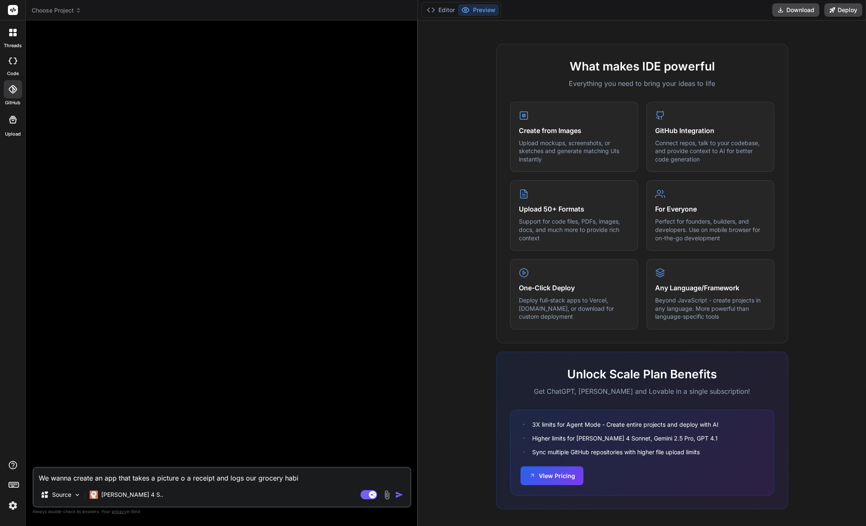
type textarea "x"
type textarea "We wanna create an app that takes a picture o a receipt and logs our grocery ha…"
type textarea "x"
type textarea "We wanna create an app that takes a picture o a receipt and logs our grocery ha…"
type textarea "x"
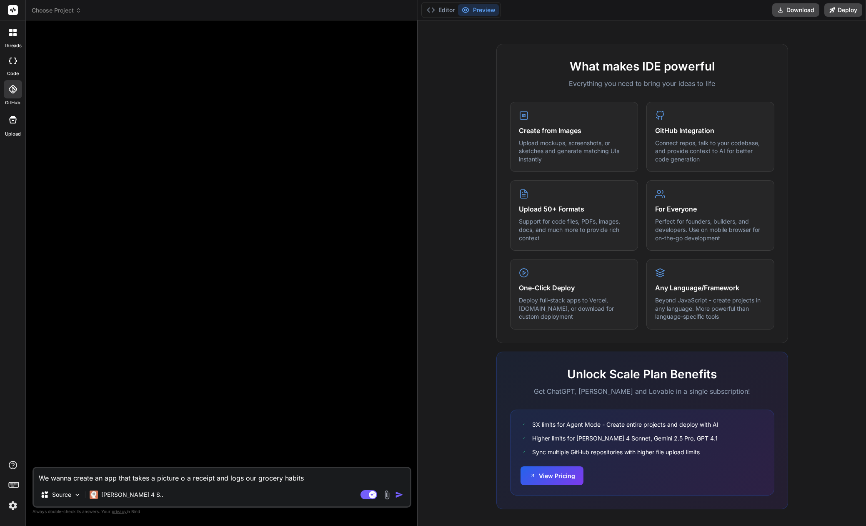
type textarea "We wanna create an app that takes a picture o a receipt and logs our grocery ha…"
type textarea "x"
type textarea "We wanna create an app that takes a picture o a receipt and logs our grocery ha…"
type textarea "x"
type textarea "We wanna create an app that takes a picture o a receipt and logs our grocery ha…"
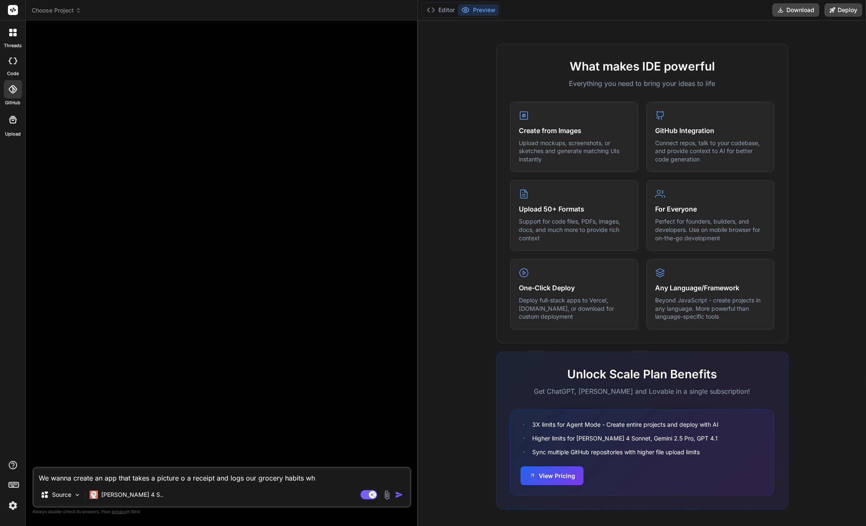
type textarea "x"
type textarea "We wanna create an app that takes a picture o a receipt and logs our grocery ha…"
type textarea "x"
type textarea "We wanna create an app that takes a picture o a receipt and logs our grocery ha…"
type textarea "x"
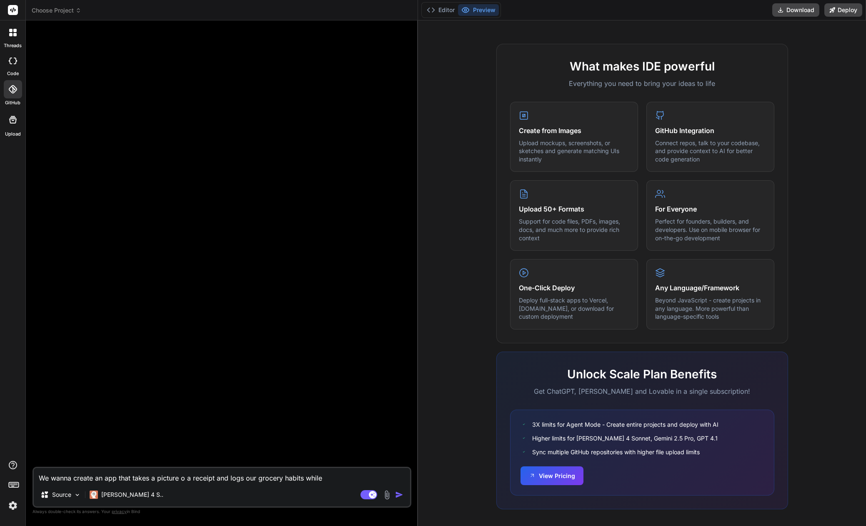
type textarea "We wanna create an app that takes a picture o a receipt and logs our grocery ha…"
type textarea "x"
type textarea "We wanna create an app that takes a picture o a receipt and logs our grocery ha…"
type textarea "x"
type textarea "We wanna create an app that takes a picture o a receipt and logs our grocery ha…"
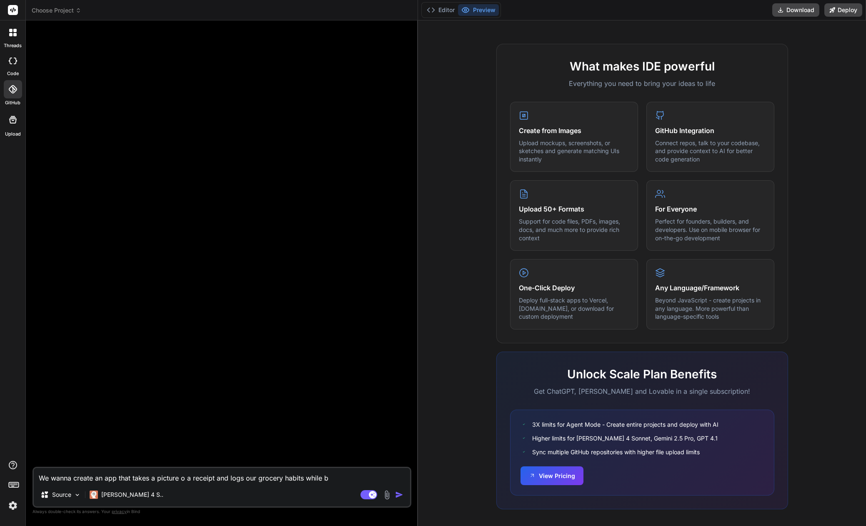
type textarea "x"
type textarea "We wanna create an app that takes a picture o a receipt and logs our grocery ha…"
type textarea "x"
type textarea "We wanna create an app that takes a picture o a receipt and logs our grocery ha…"
type textarea "x"
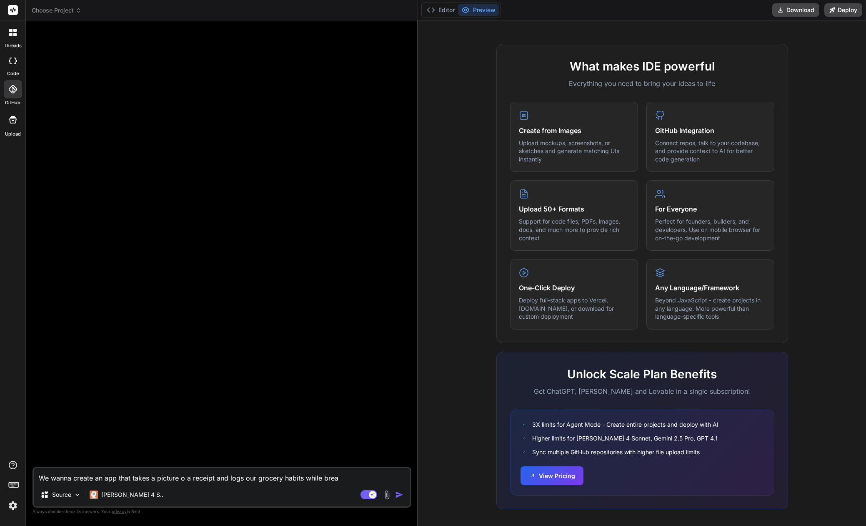
type textarea "We wanna create an app that takes a picture o a receipt and logs our grocery ha…"
type textarea "x"
type textarea "We wanna create an app that takes a picture o a receipt and logs our grocery ha…"
type textarea "x"
type textarea "We wanna create an app that takes a picture o a receipt and logs our grocery ha…"
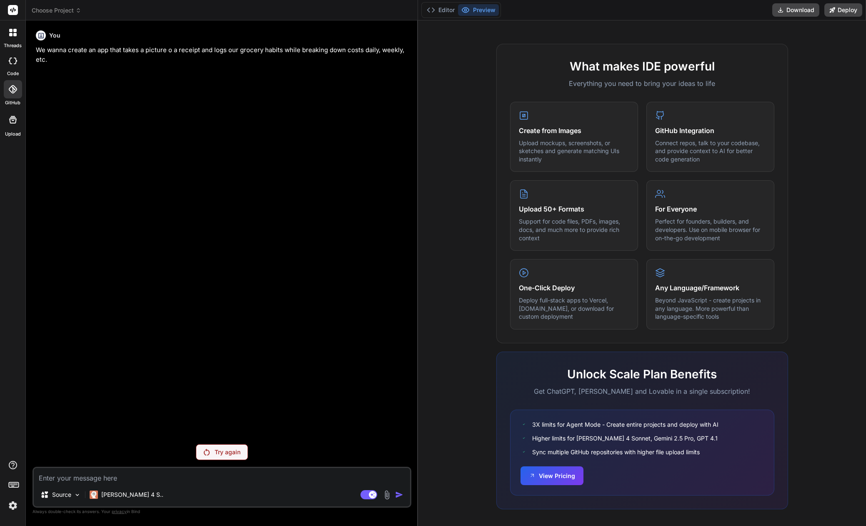
click at [227, 453] on p "Try again" at bounding box center [228, 452] width 26 height 8
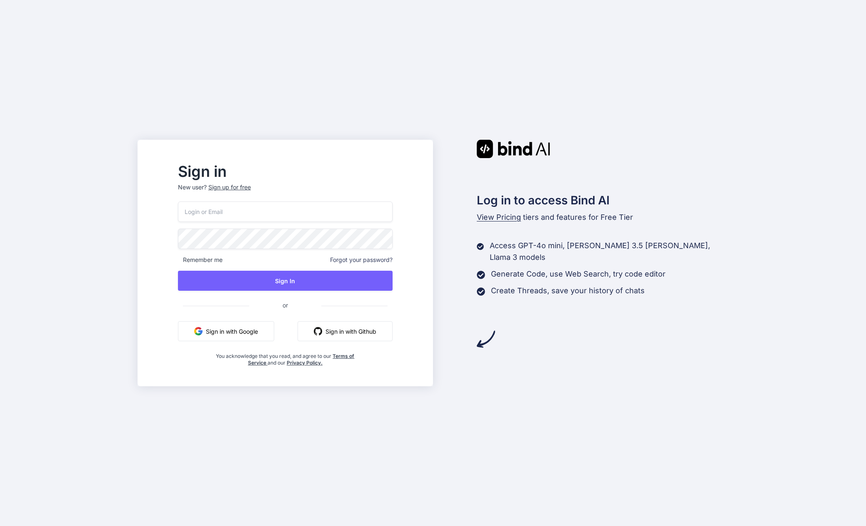
type input "[EMAIL_ADDRESS][DOMAIN_NAME]"
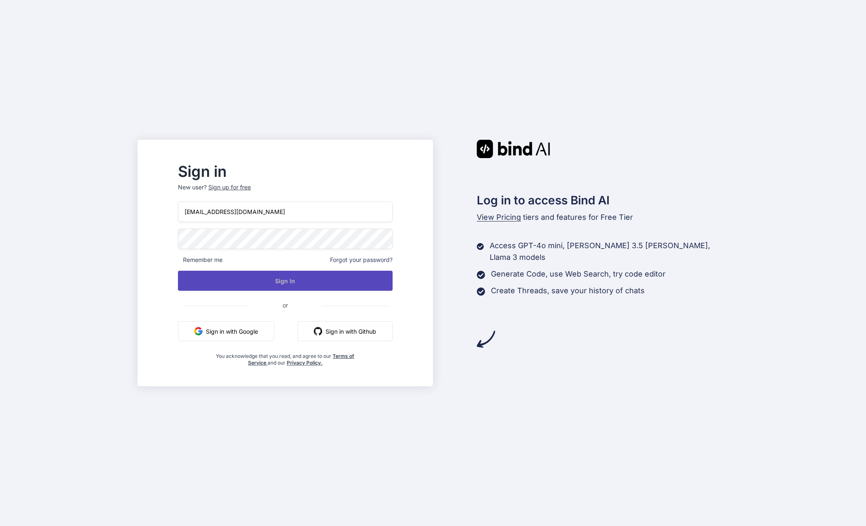
click at [268, 283] on button "Sign In" at bounding box center [285, 280] width 215 height 20
click at [331, 276] on button "Sign In" at bounding box center [285, 280] width 215 height 20
